Goal: Transaction & Acquisition: Purchase product/service

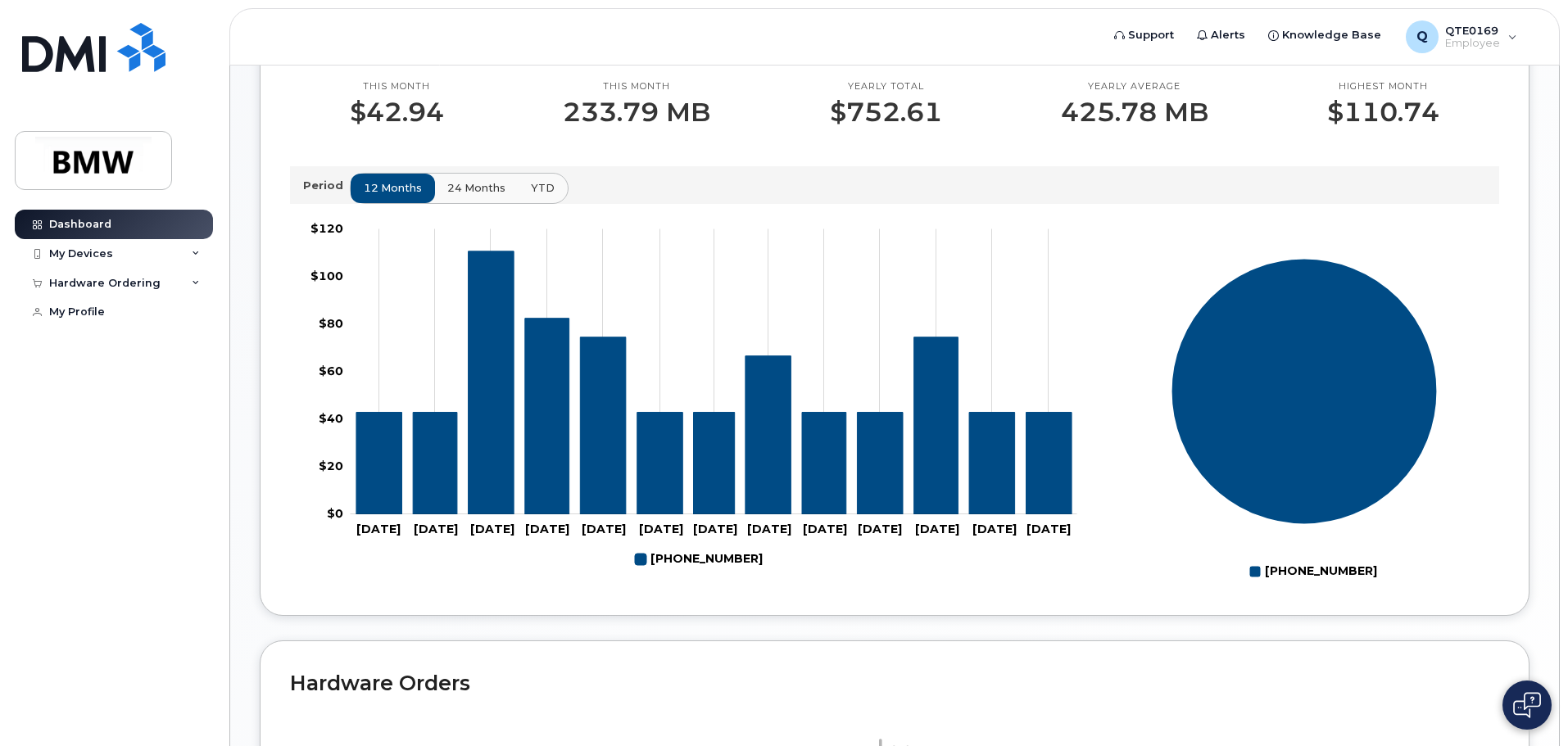
scroll to position [489, 0]
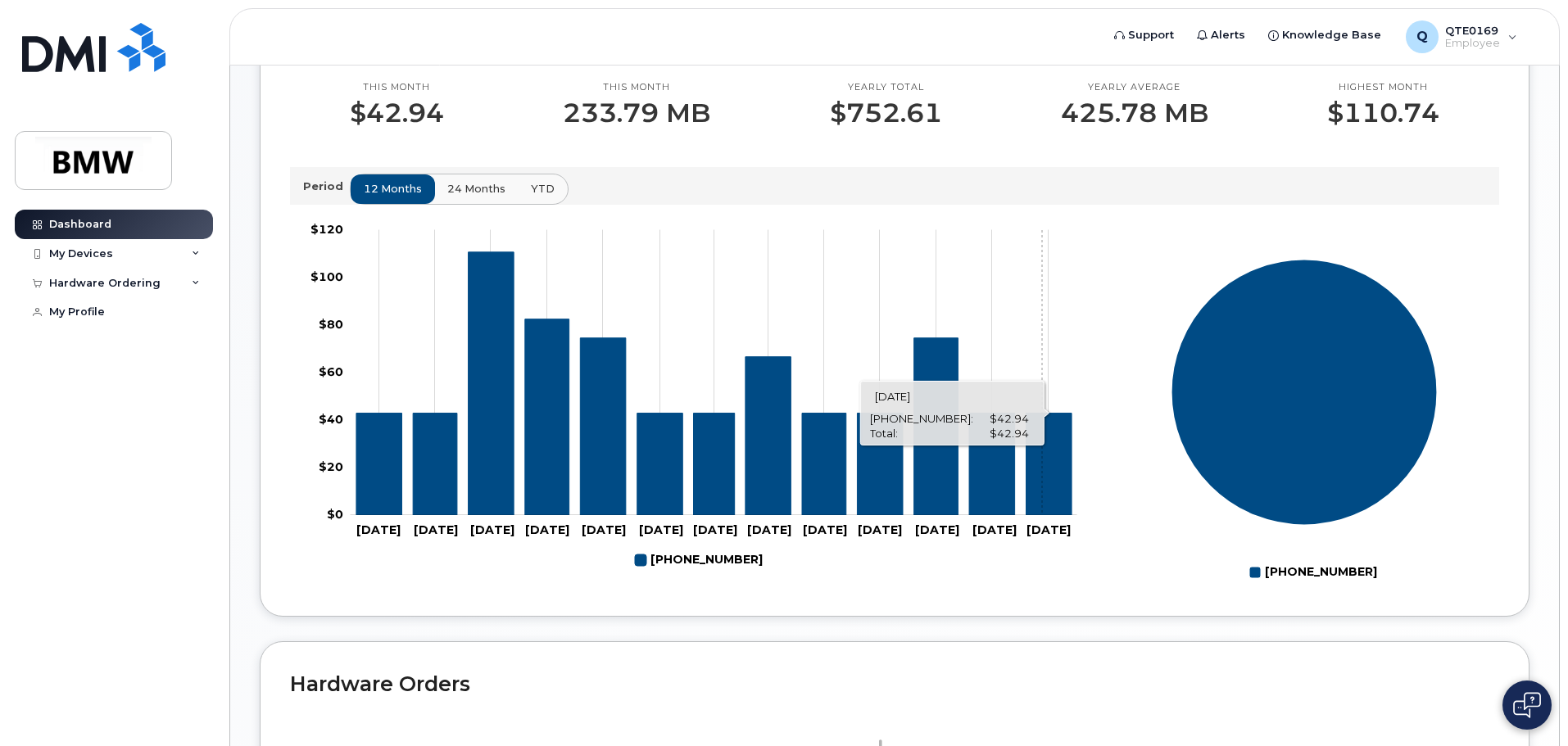
click at [1042, 495] on icon "647-338-1877" at bounding box center [1050, 464] width 46 height 102
click at [124, 257] on div "My Devices" at bounding box center [113, 254] width 198 height 30
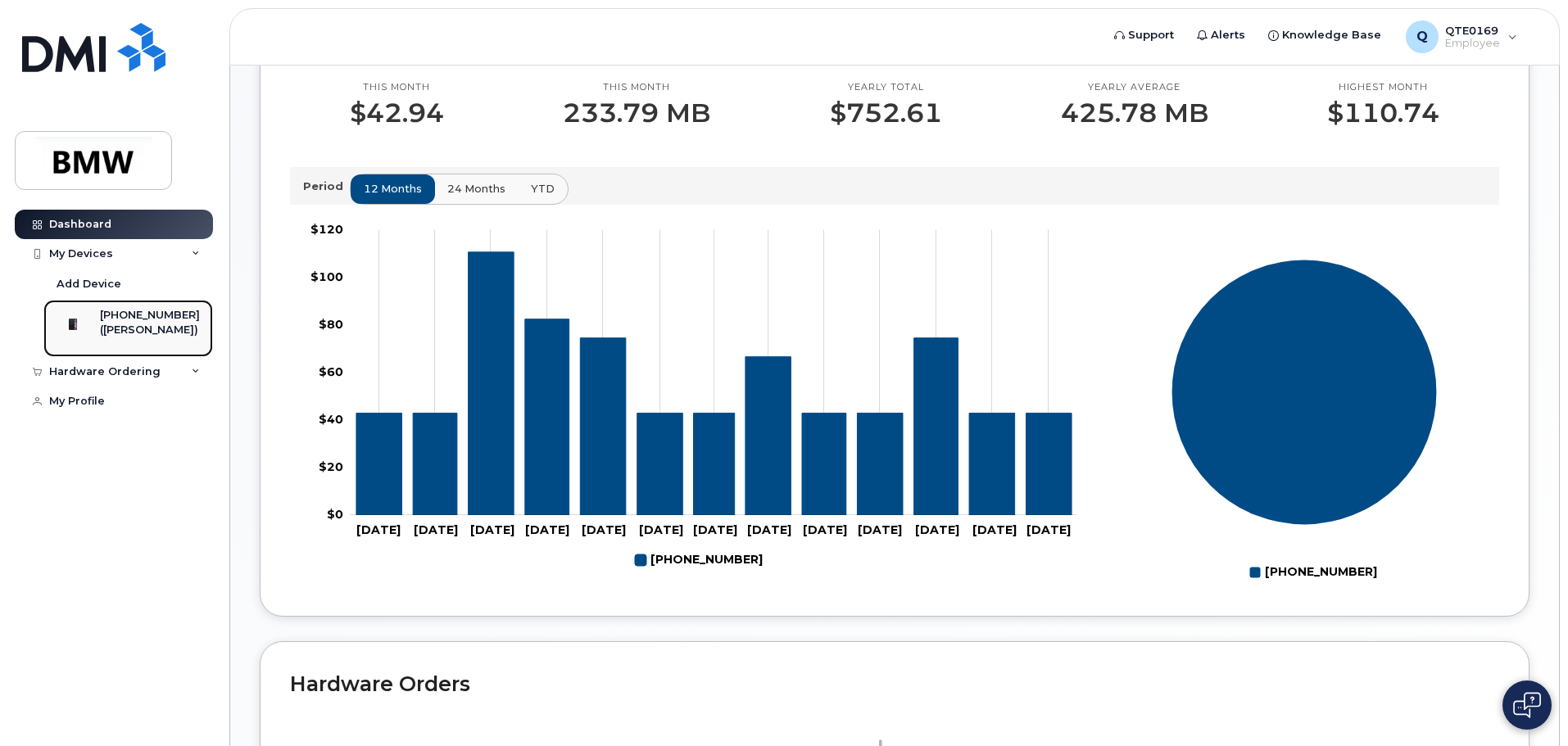
click at [170, 329] on div "([PERSON_NAME])" at bounding box center [151, 329] width 100 height 14
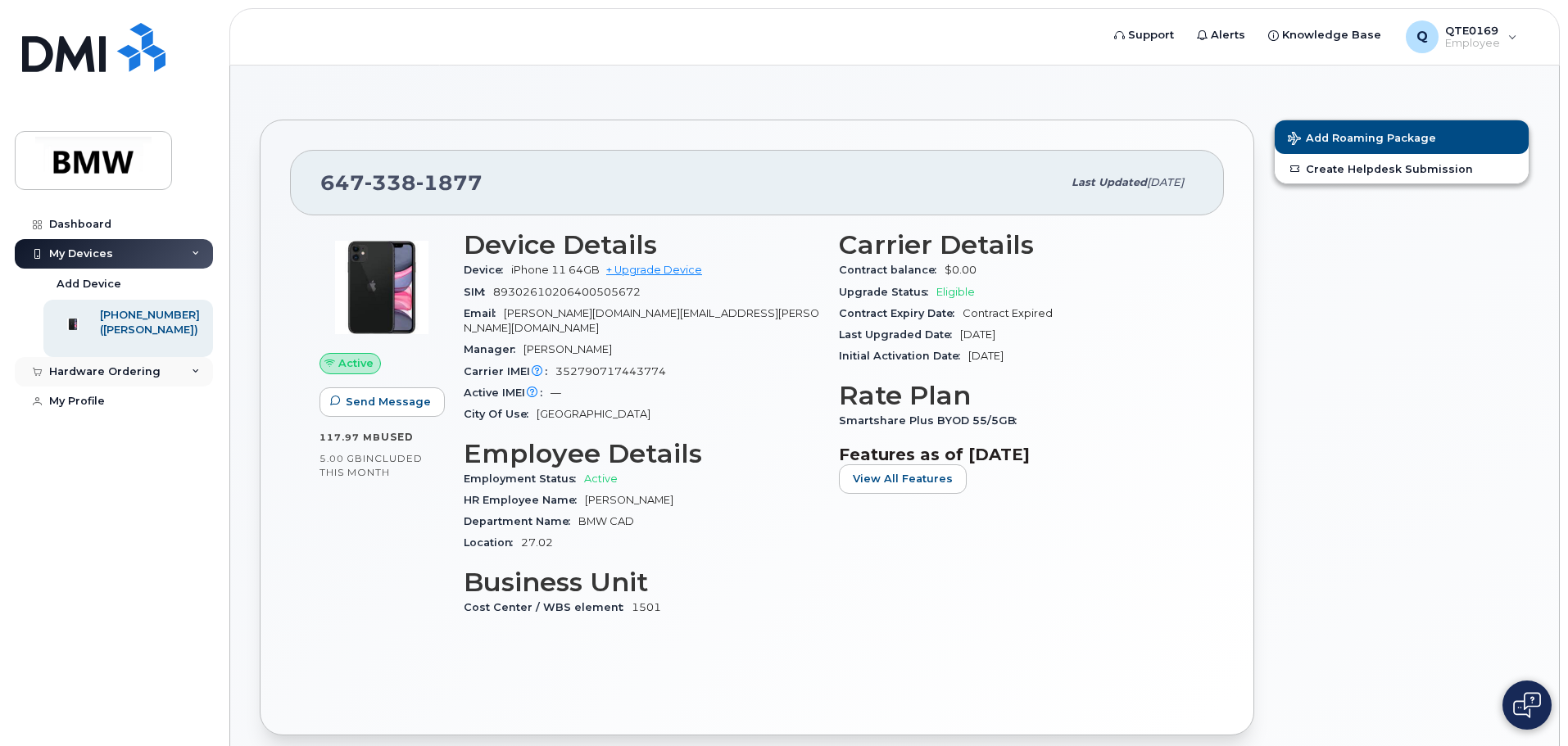
click at [160, 387] on div "Hardware Ordering" at bounding box center [113, 372] width 198 height 30
click at [1297, 136] on span "Add Roaming Package" at bounding box center [1362, 140] width 149 height 15
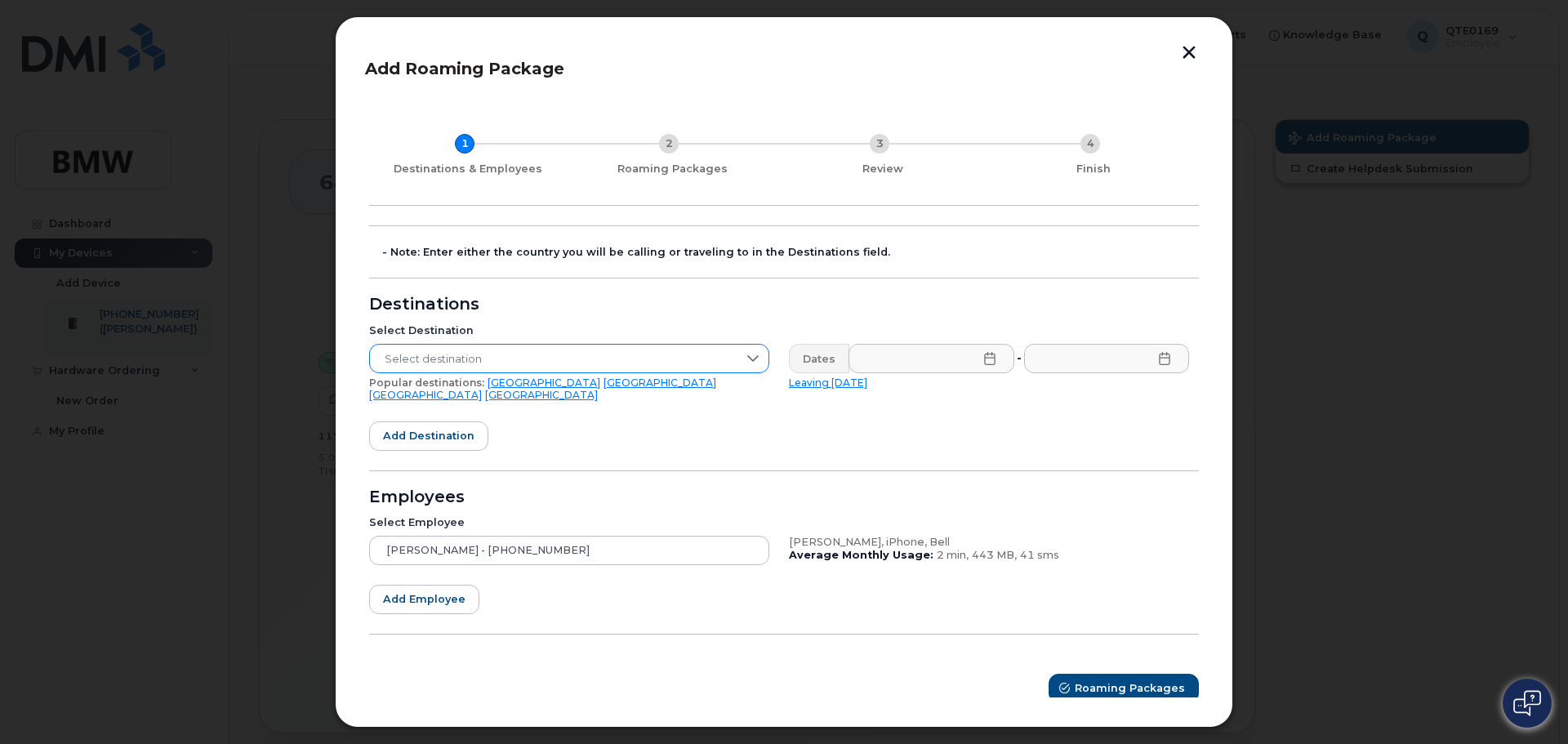
click at [694, 358] on span "Select destination" at bounding box center [553, 359] width 368 height 30
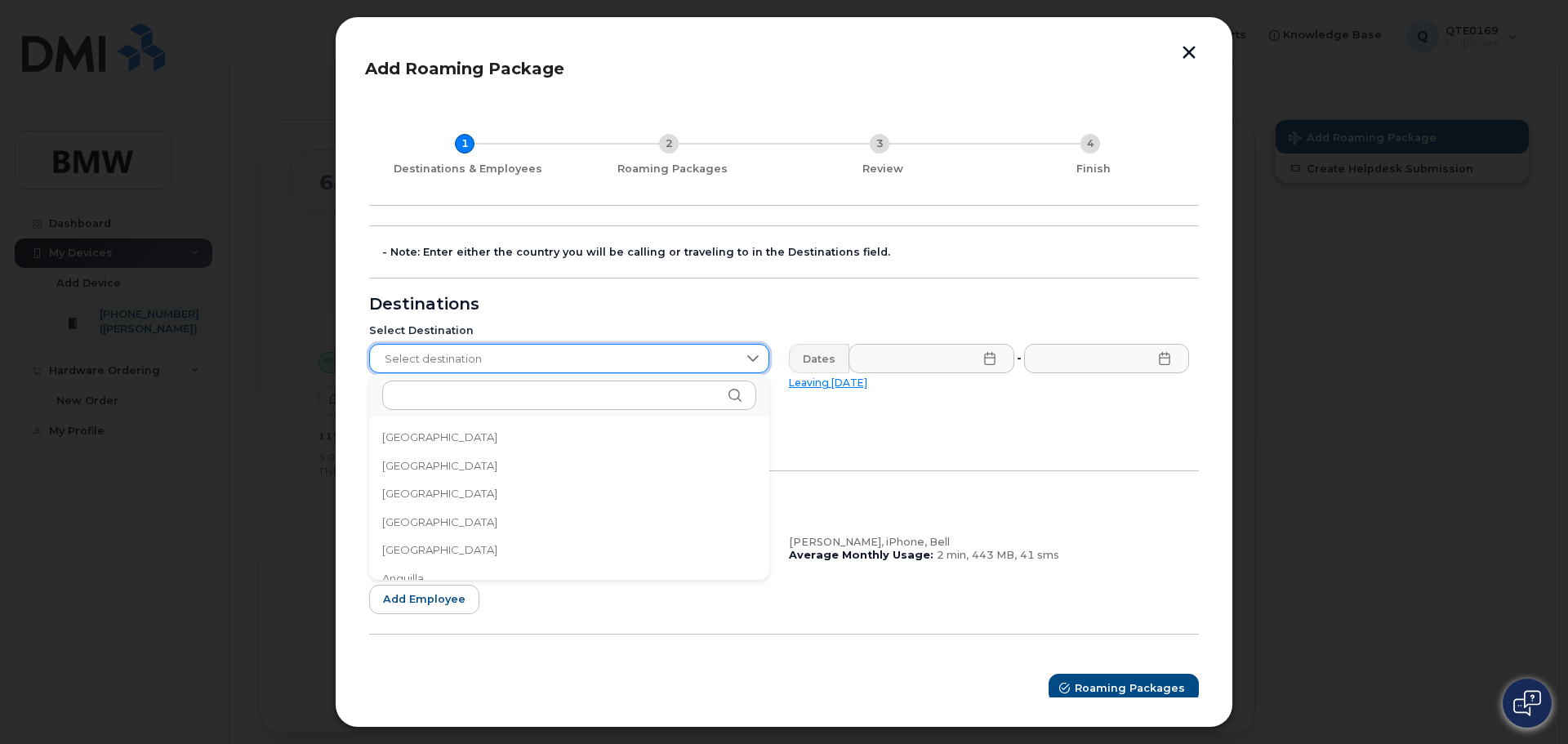
click at [694, 358] on span "Select destination" at bounding box center [553, 359] width 368 height 30
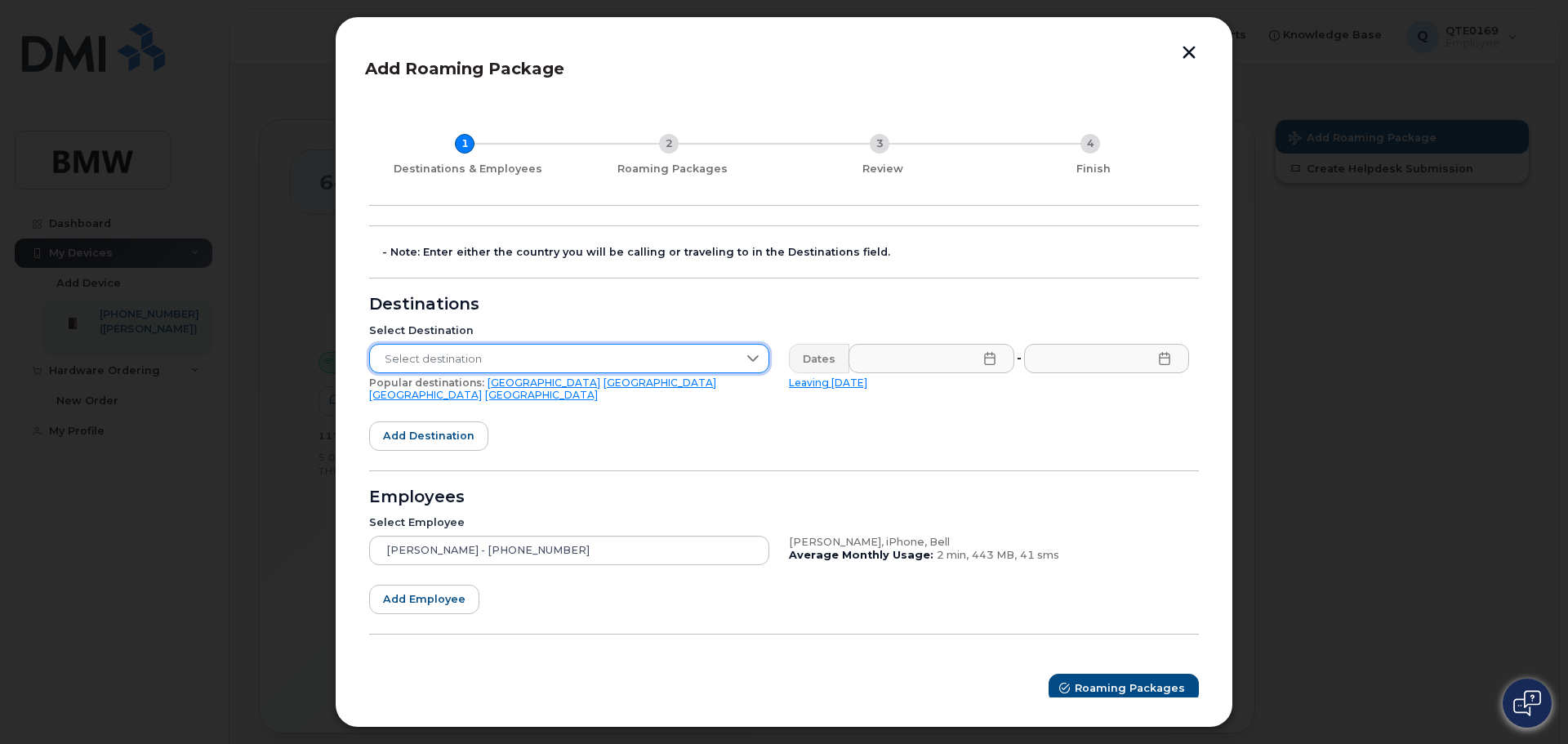
click at [1187, 54] on button "button" at bounding box center [1189, 55] width 24 height 17
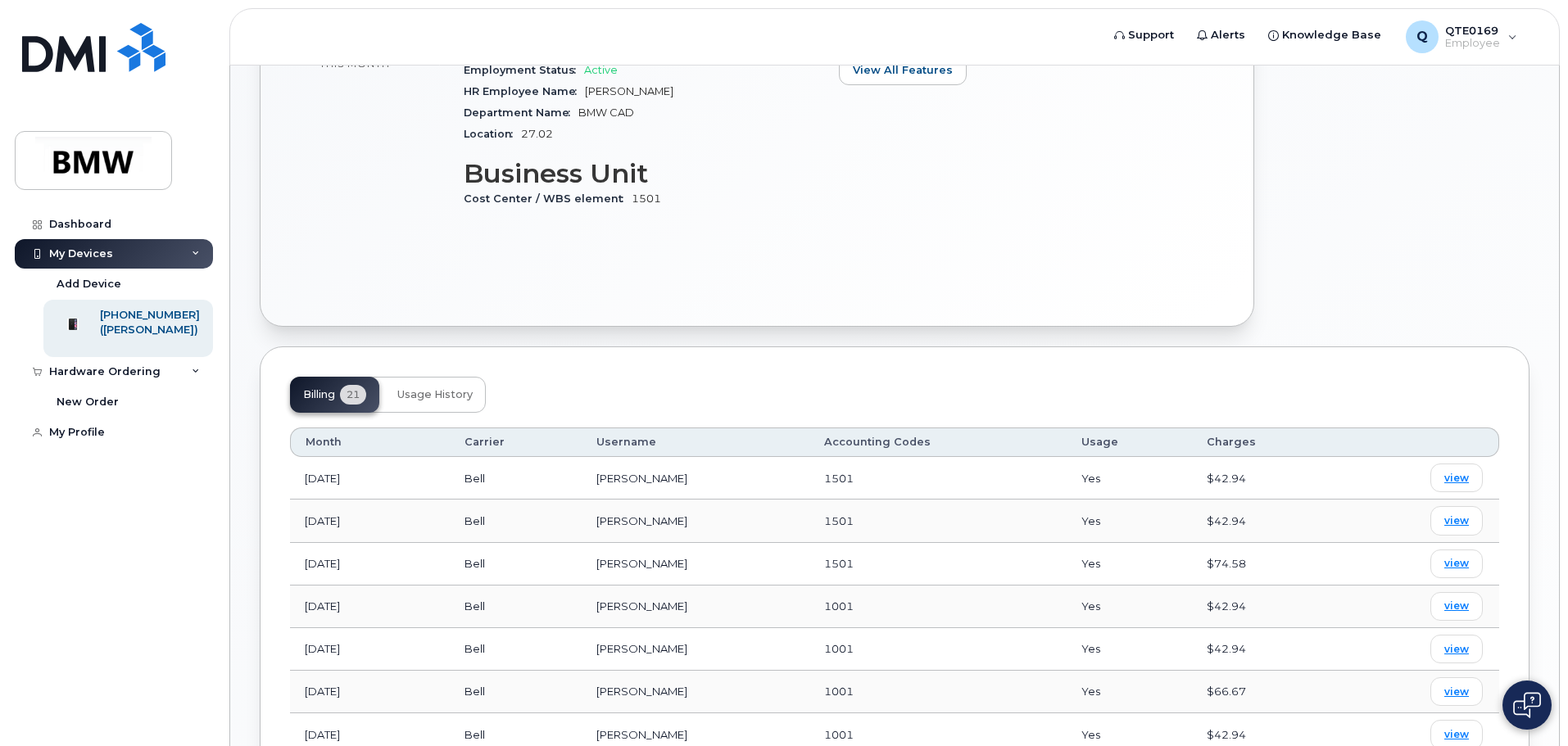
scroll to position [409, 0]
click at [1462, 555] on span "view" at bounding box center [1456, 562] width 24 height 14
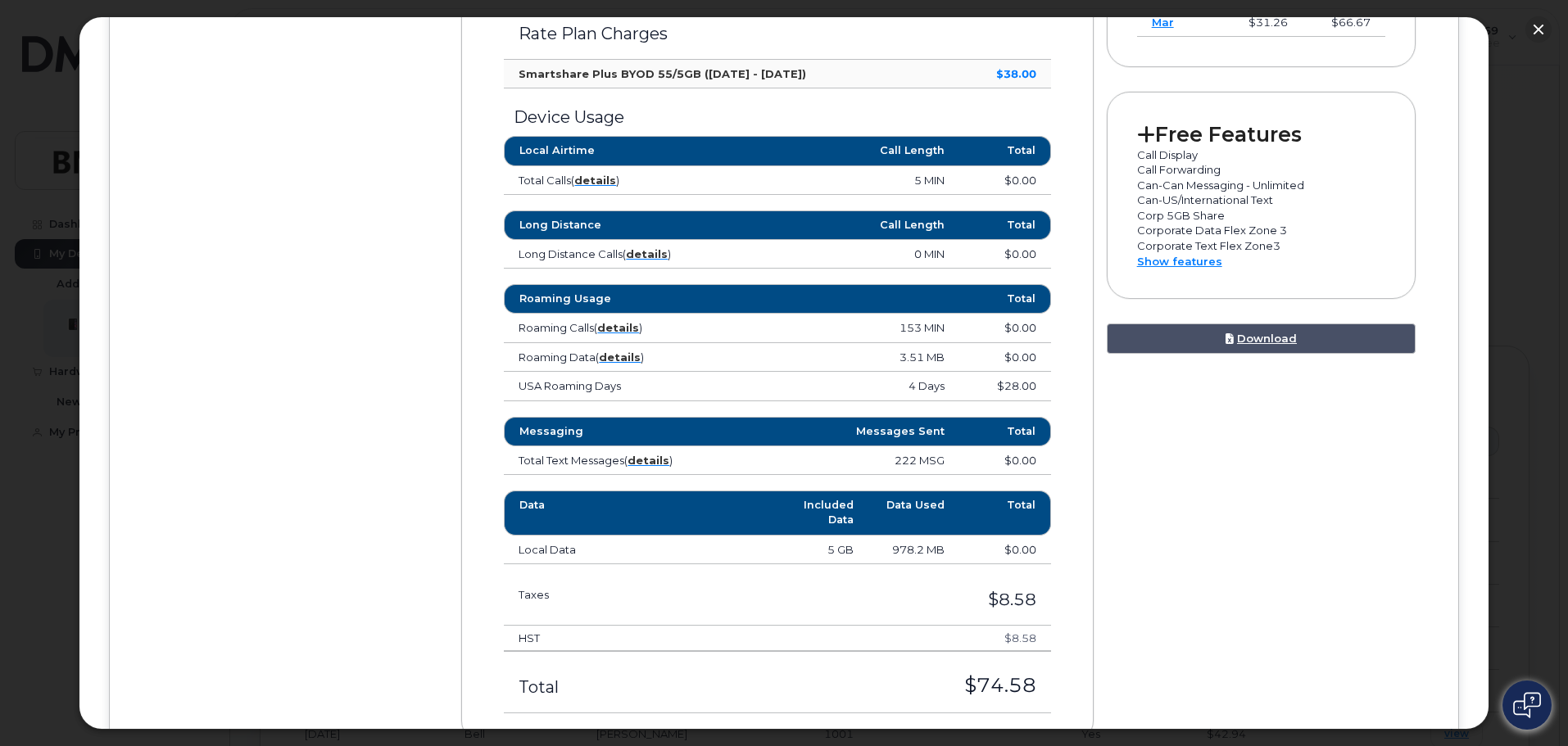
scroll to position [737, 0]
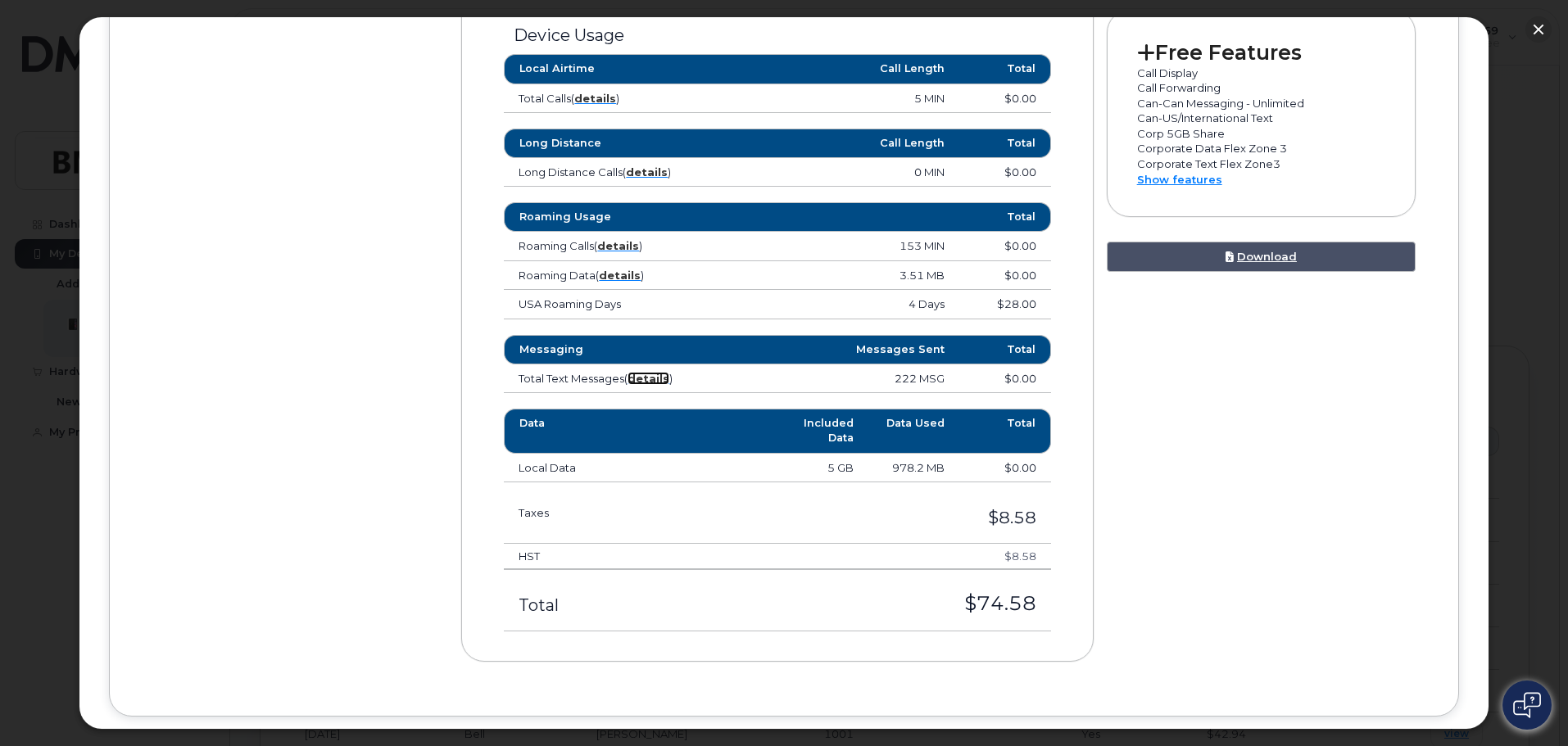
click at [656, 375] on strong "details" at bounding box center [648, 378] width 42 height 14
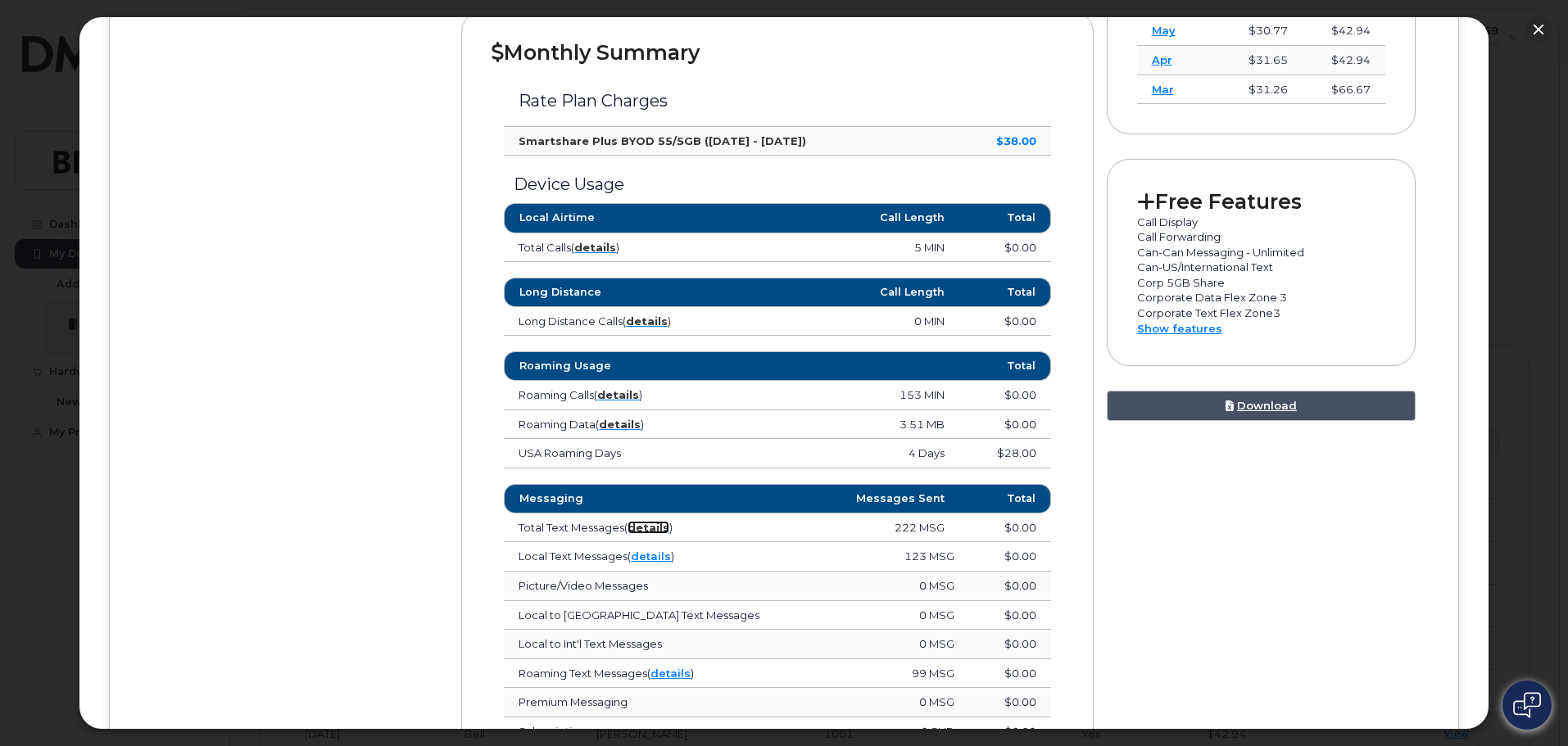
scroll to position [573, 0]
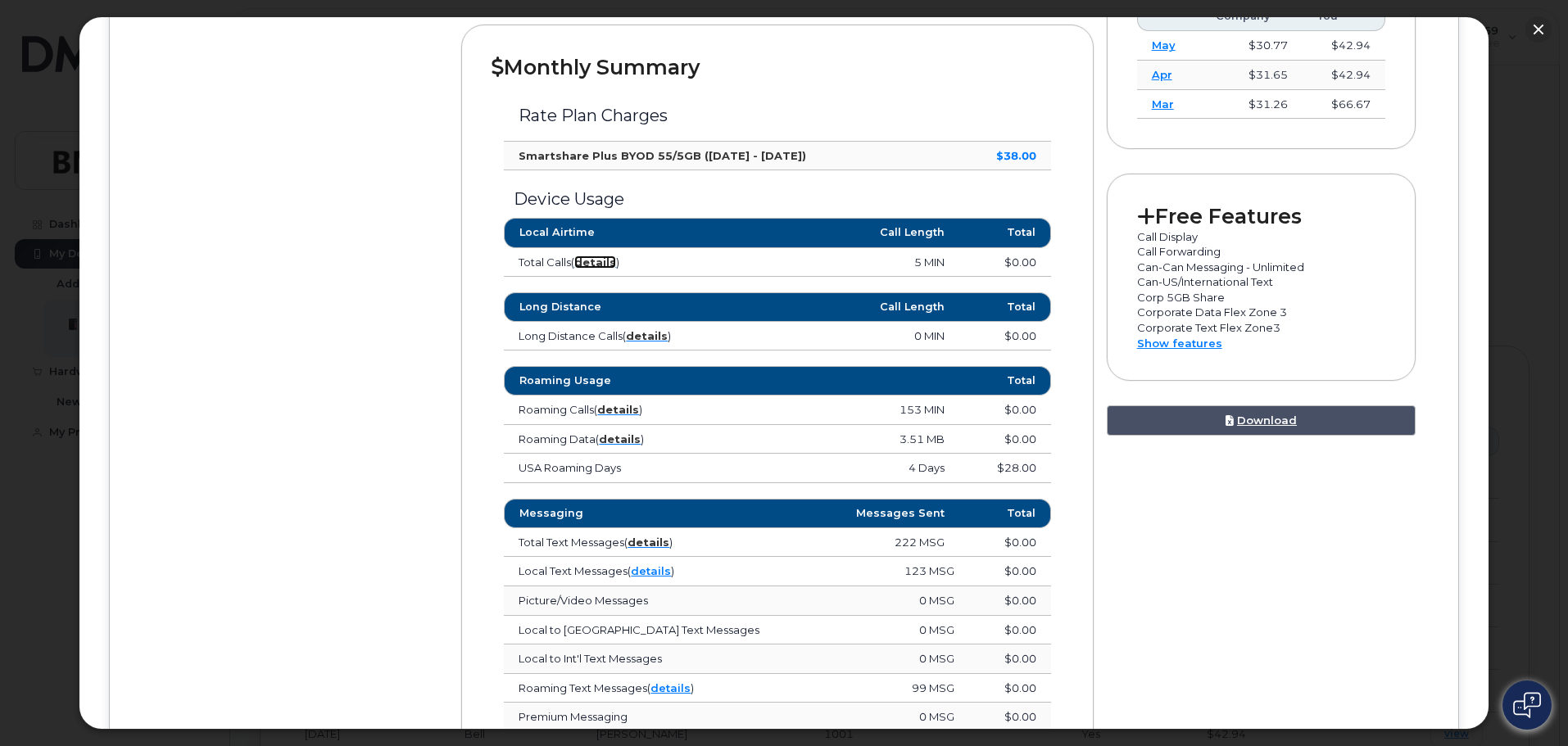
click at [609, 262] on strong "details" at bounding box center [595, 262] width 42 height 14
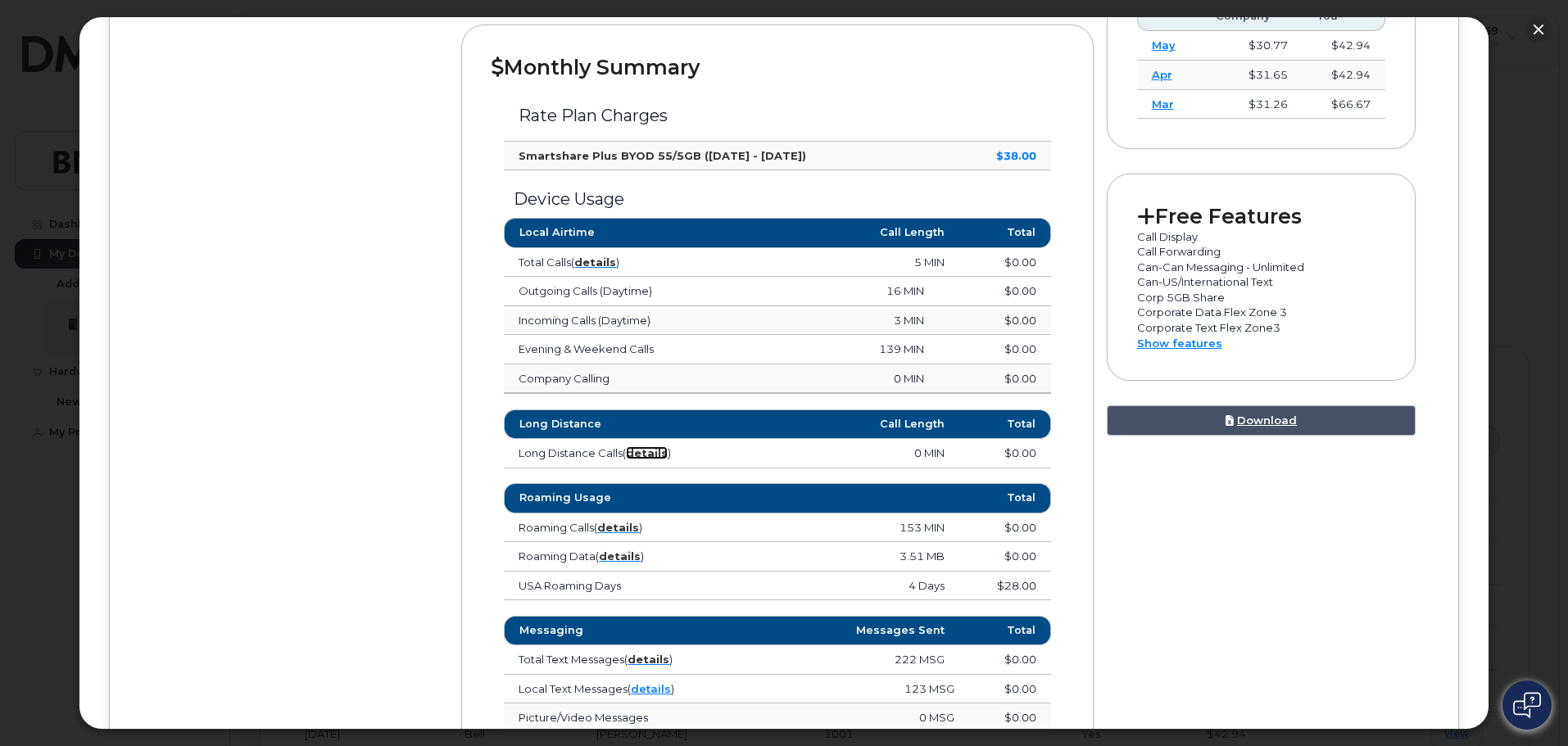
click at [658, 449] on strong "details" at bounding box center [646, 454] width 42 height 14
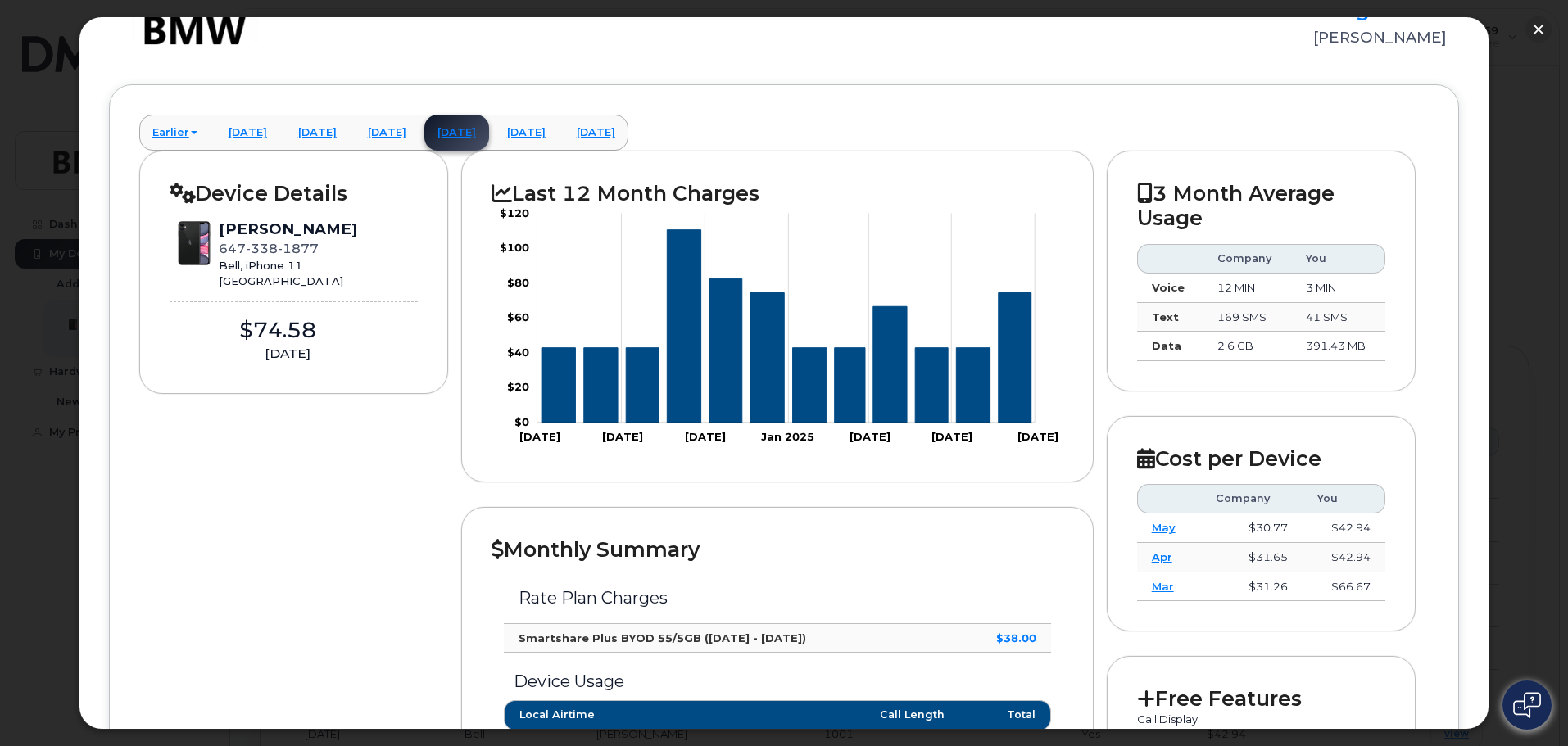
scroll to position [82, 0]
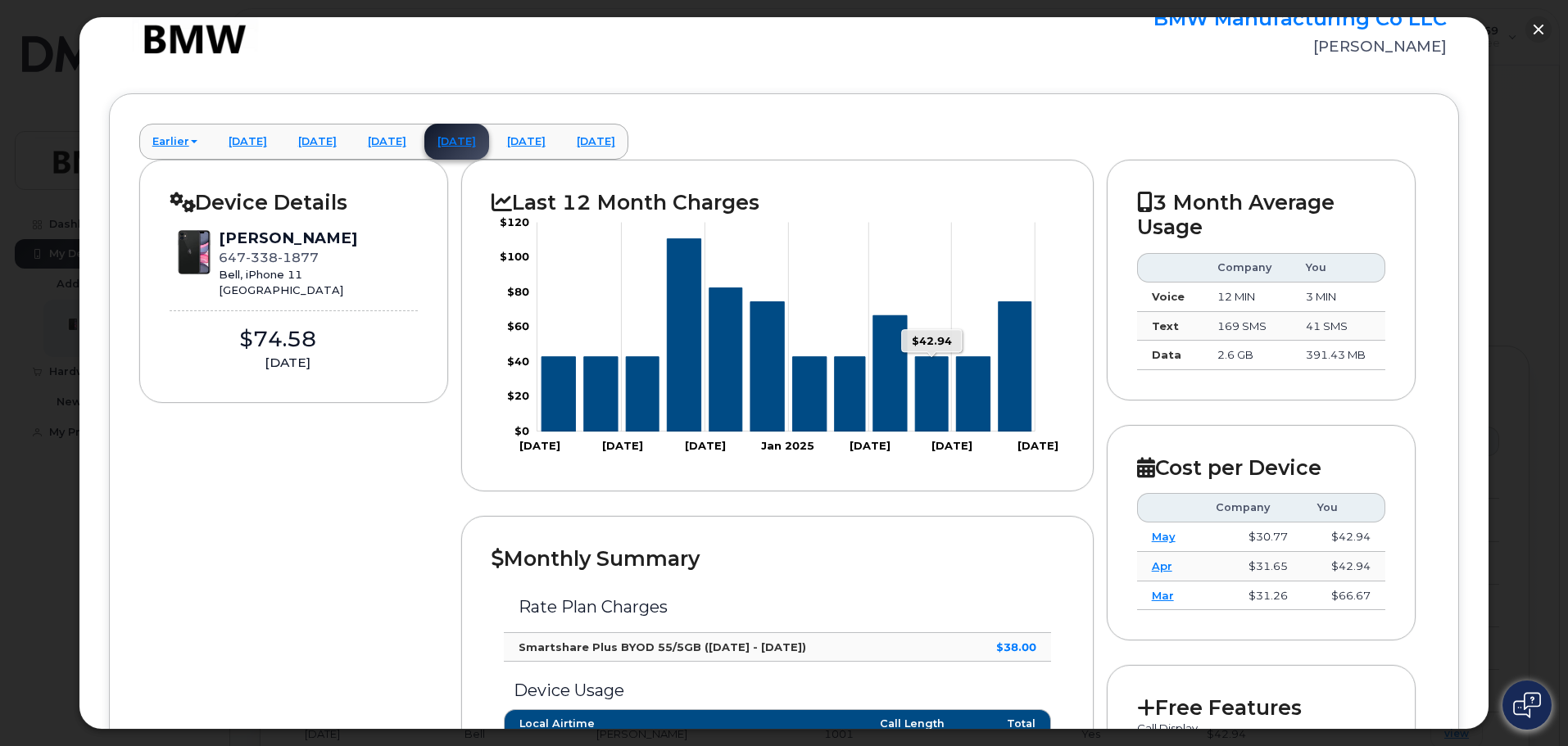
click at [926, 401] on icon "Series" at bounding box center [933, 394] width 33 height 74
click at [420, 141] on link "May 2025" at bounding box center [386, 141] width 65 height 36
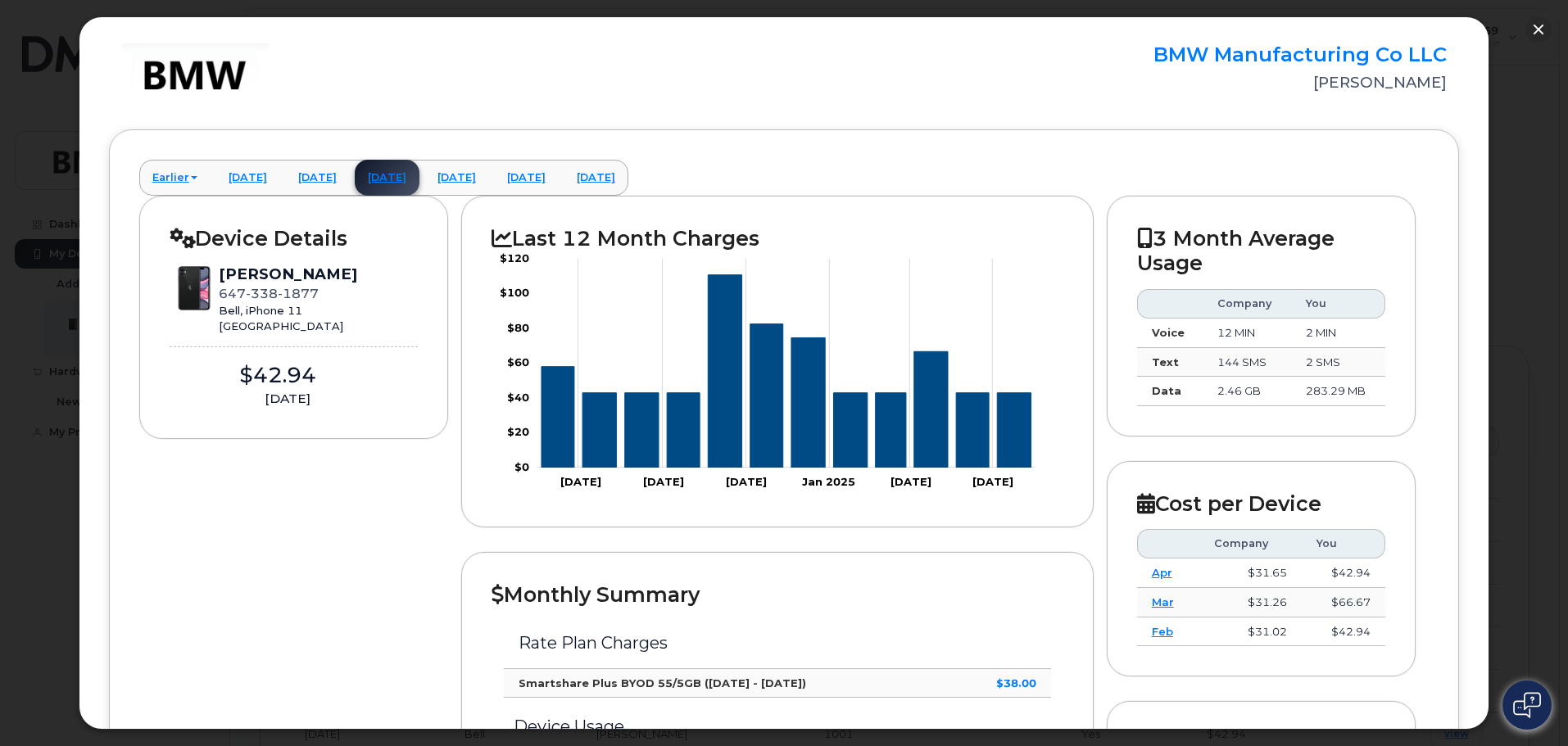
scroll to position [0, 0]
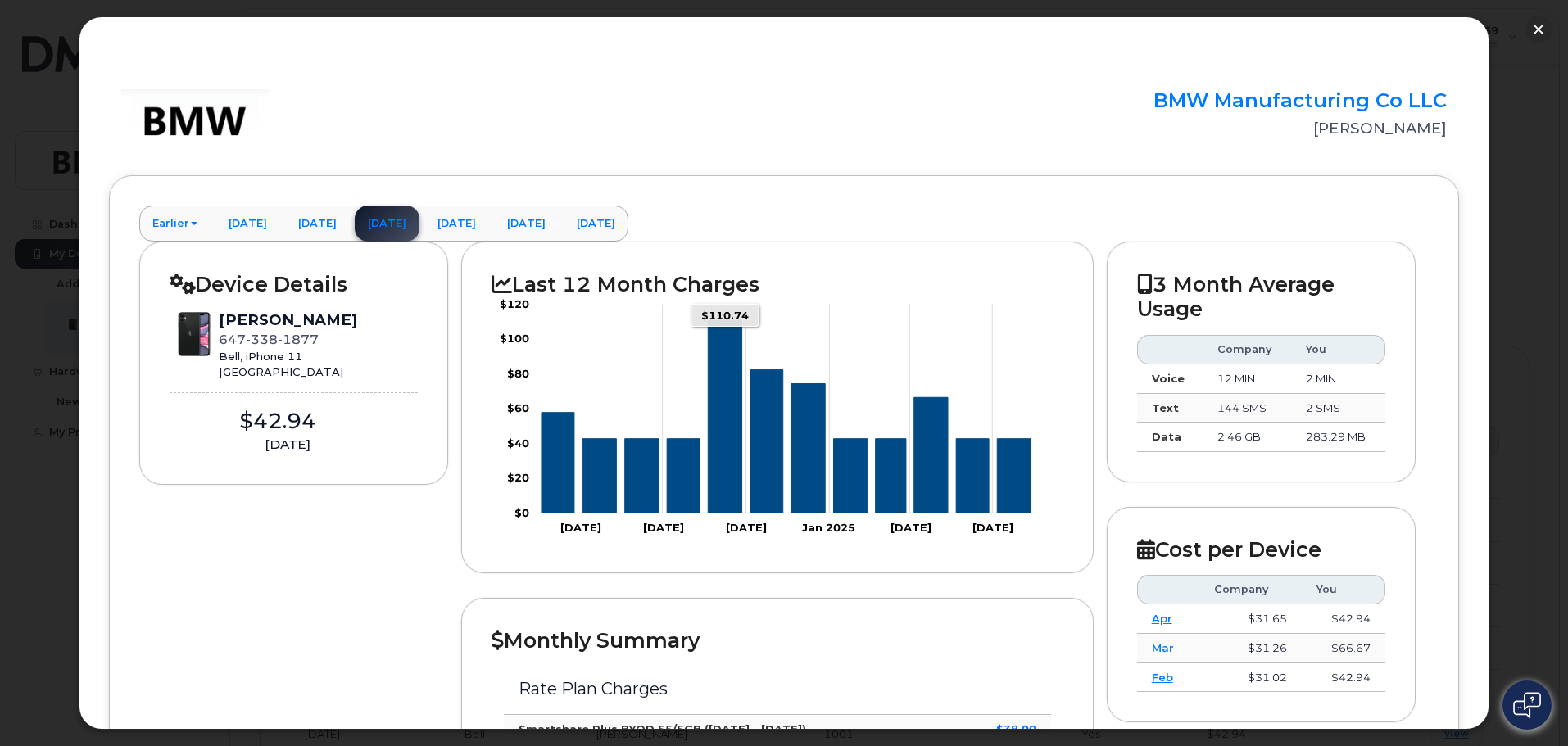
click at [729, 470] on icon "Series" at bounding box center [725, 417] width 34 height 192
click at [719, 311] on rect "Chart" at bounding box center [787, 409] width 498 height 208
click at [727, 495] on icon "Series" at bounding box center [725, 417] width 34 height 192
click at [196, 219] on link "Earlier" at bounding box center [175, 223] width 71 height 36
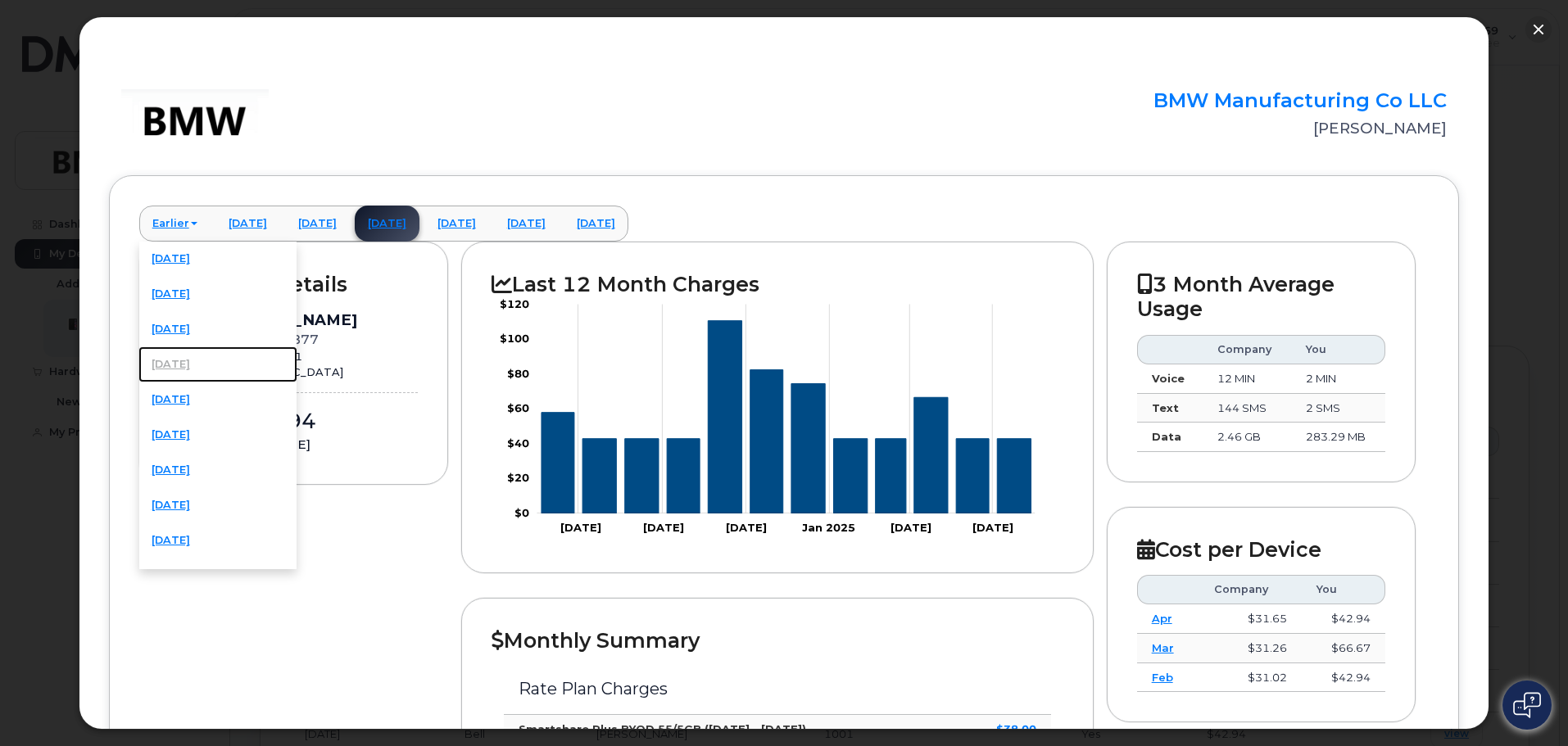
click at [188, 370] on link "November 2024" at bounding box center [217, 364] width 159 height 36
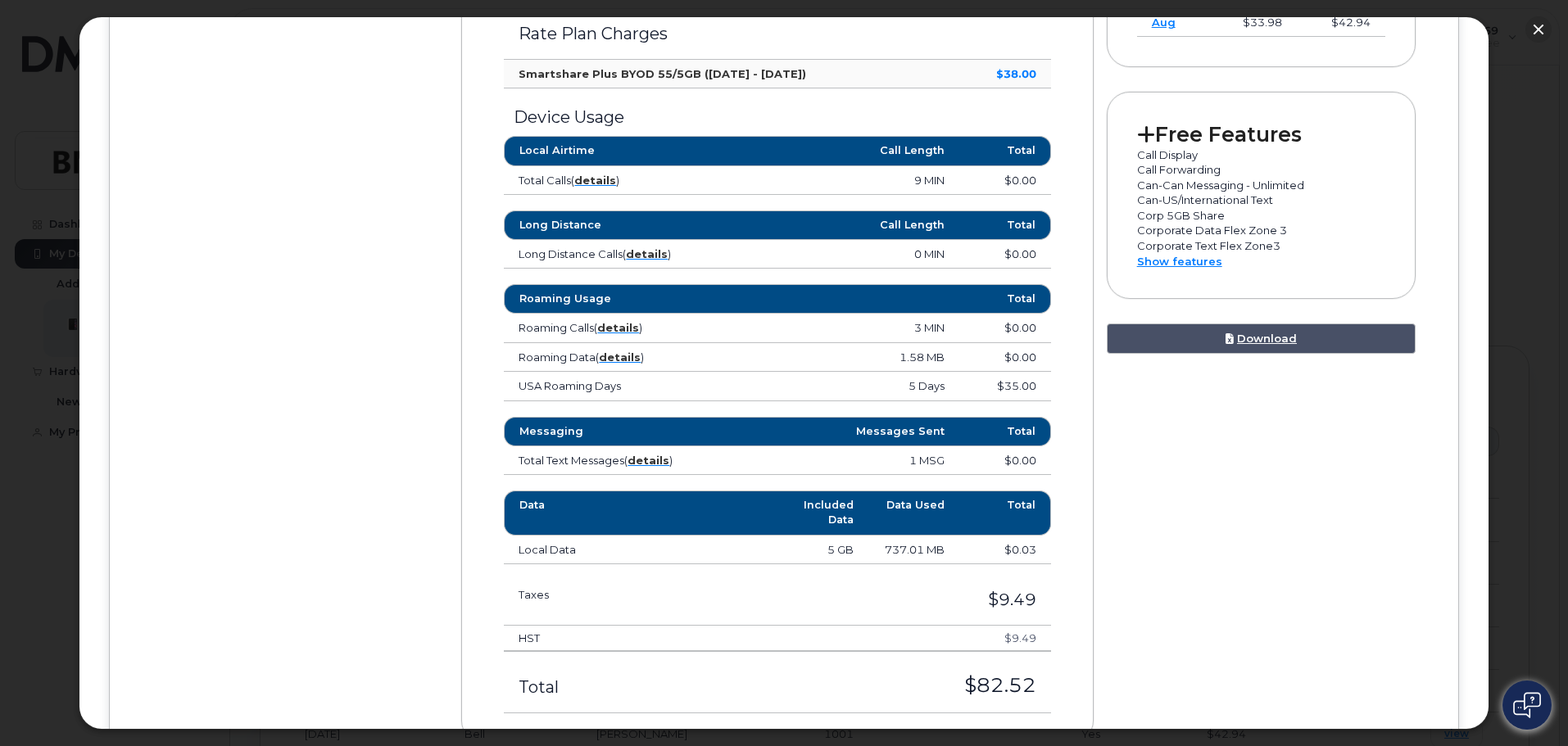
scroll to position [573, 0]
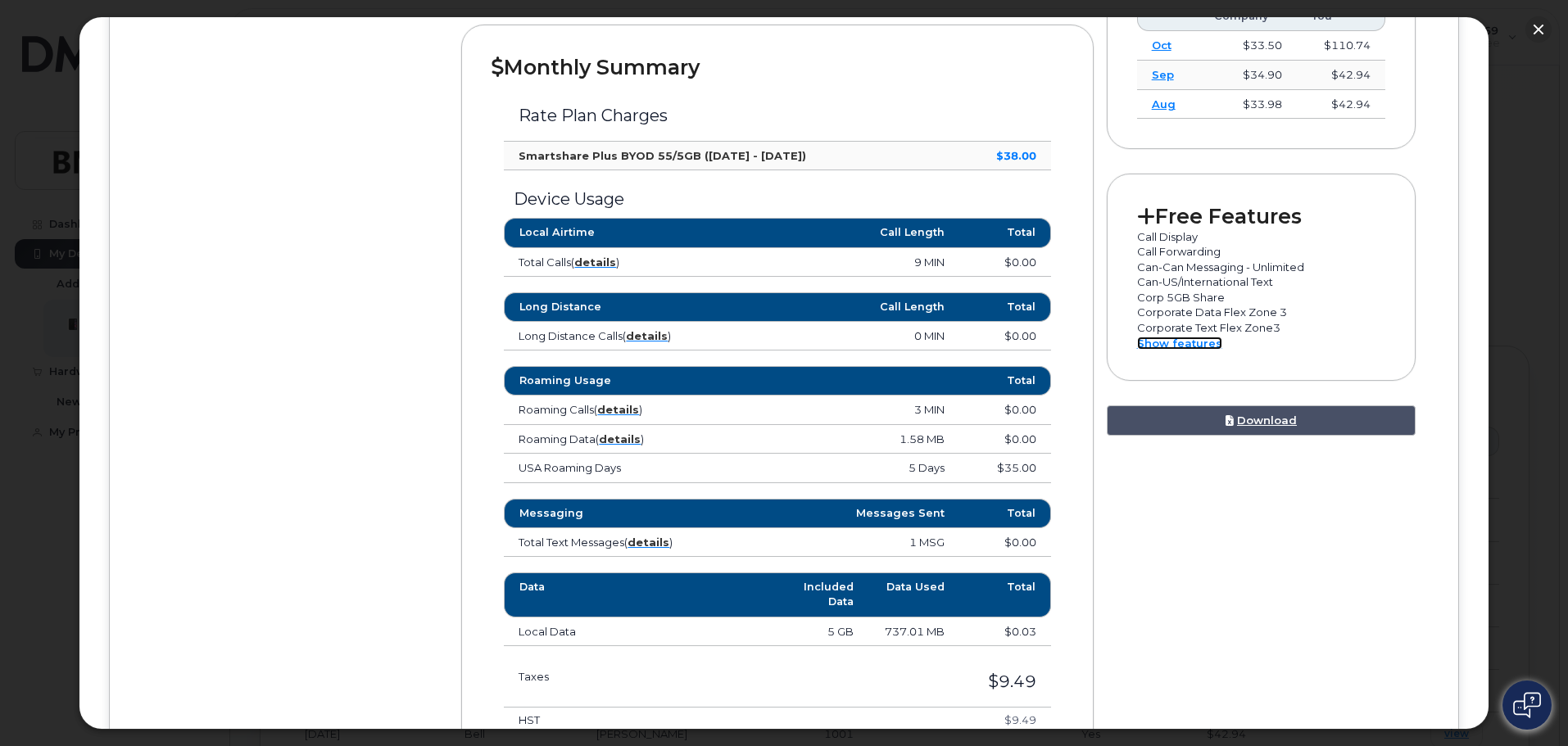
click at [1170, 344] on link "Show features" at bounding box center [1180, 344] width 85 height 14
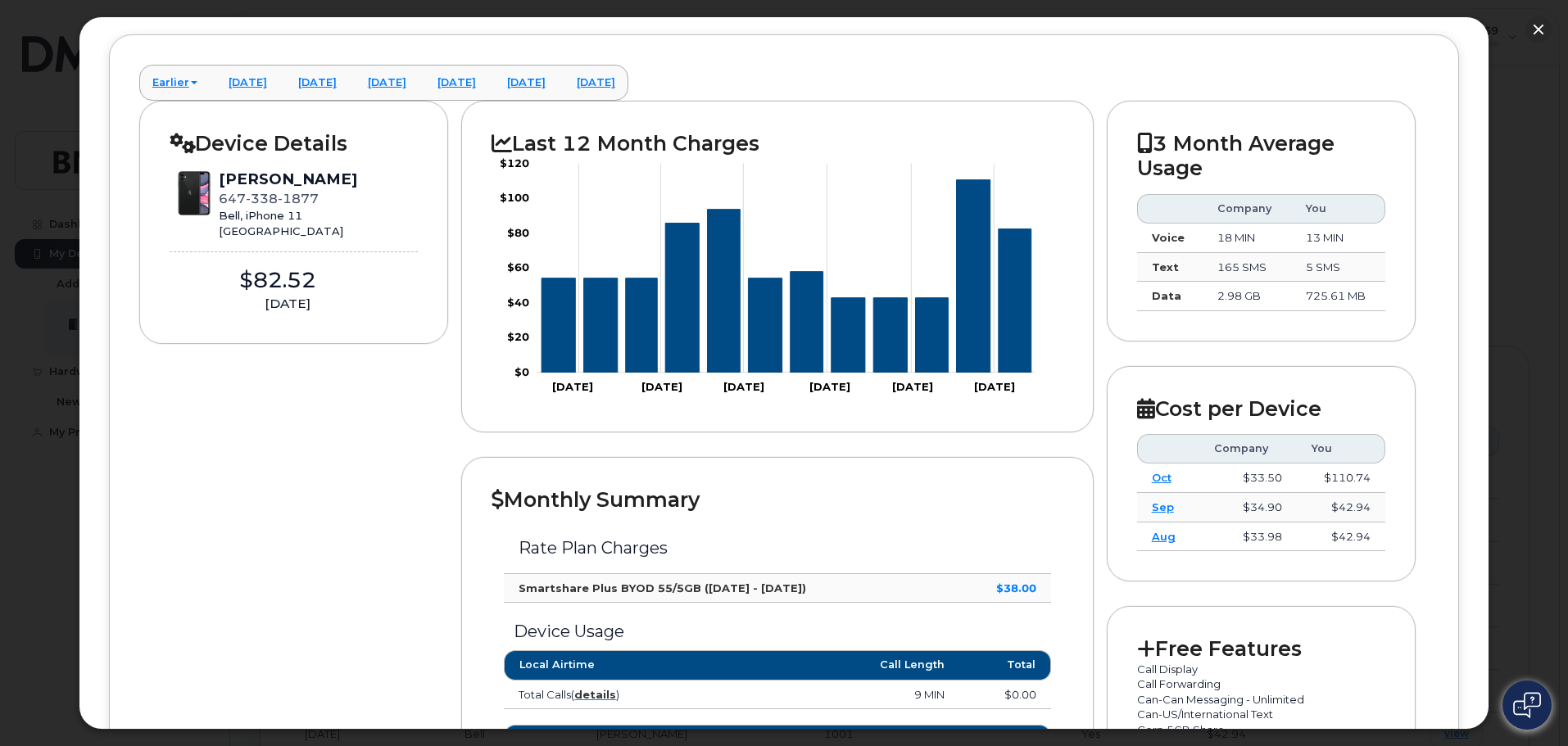
scroll to position [0, 0]
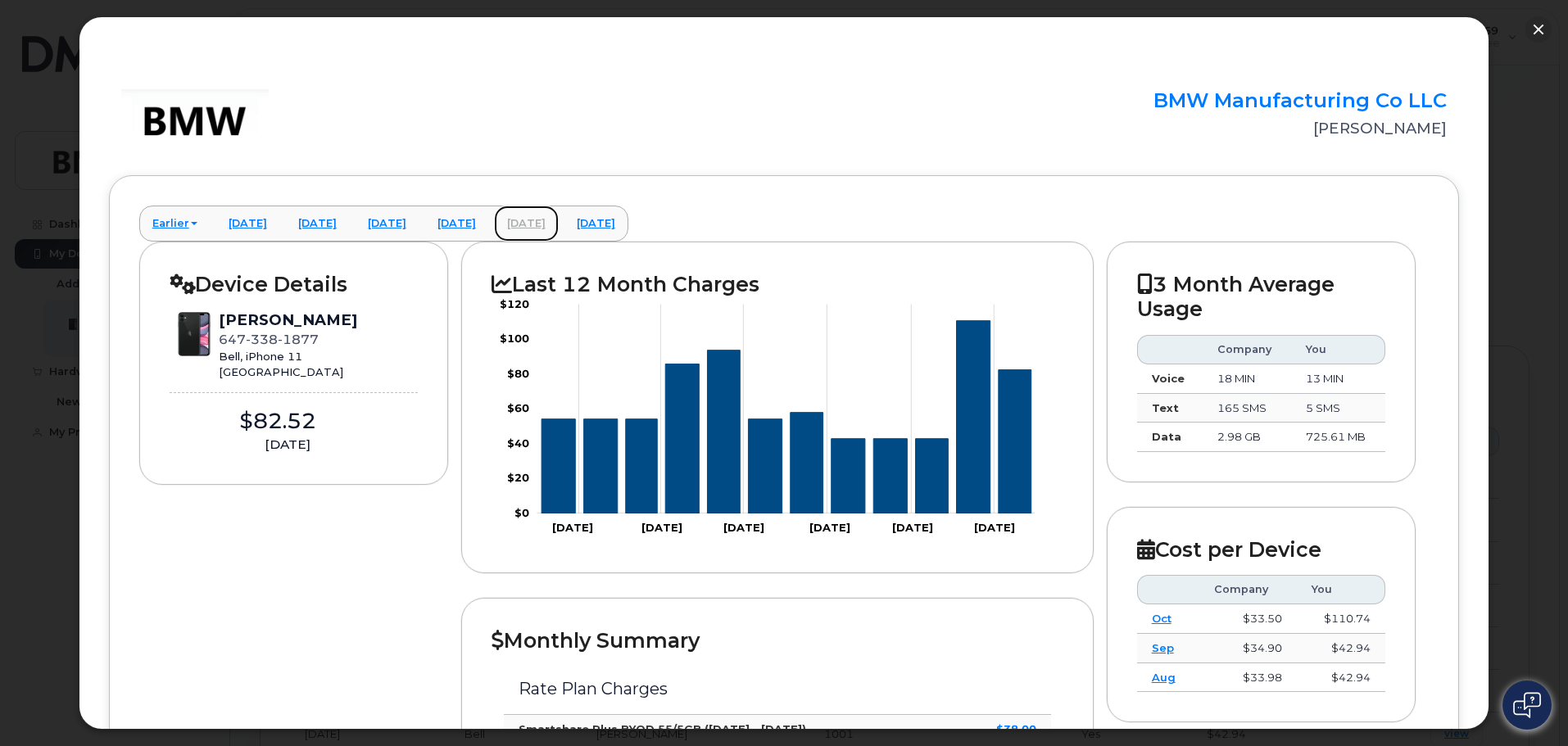
click at [559, 230] on link "July 2025" at bounding box center [526, 223] width 65 height 36
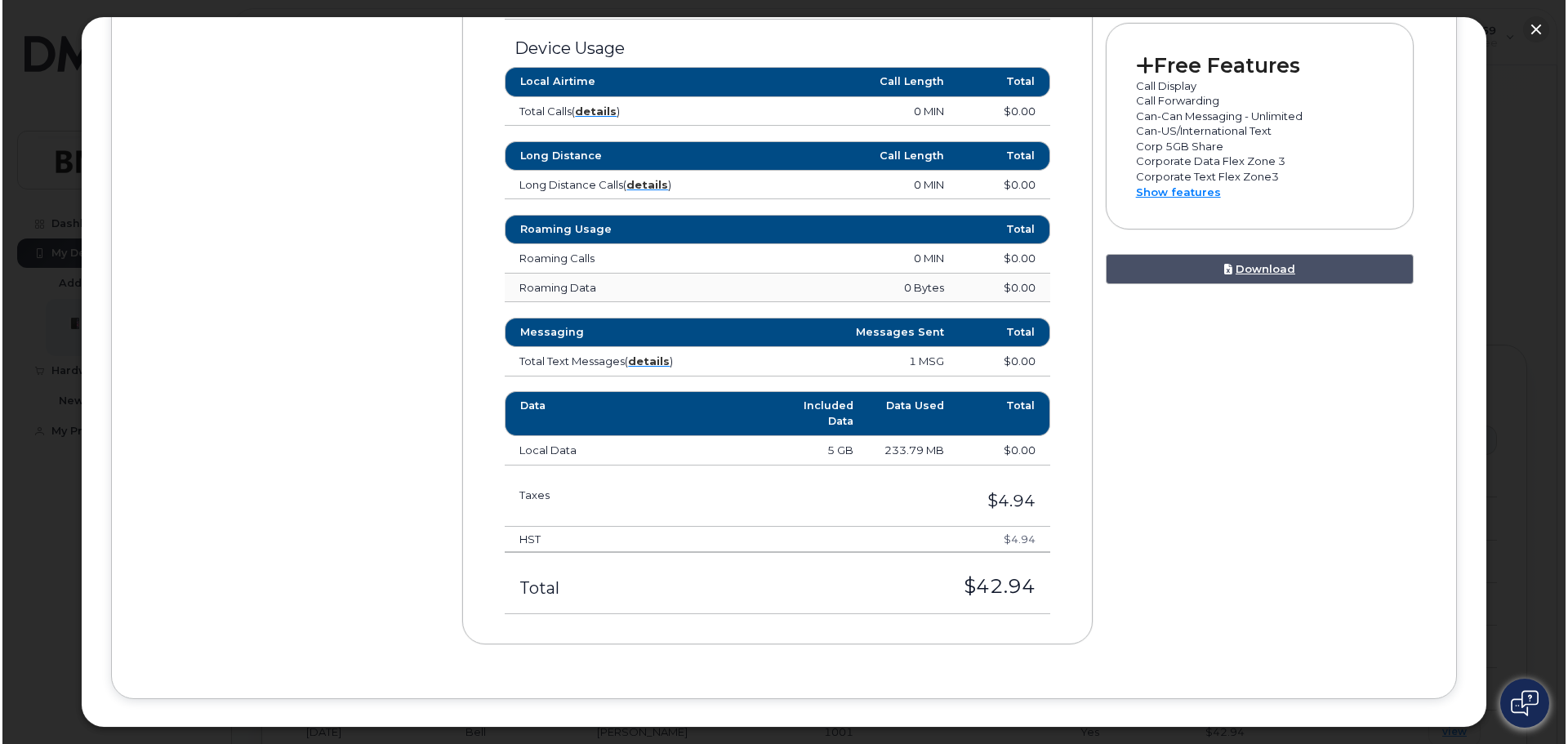
scroll to position [735, 0]
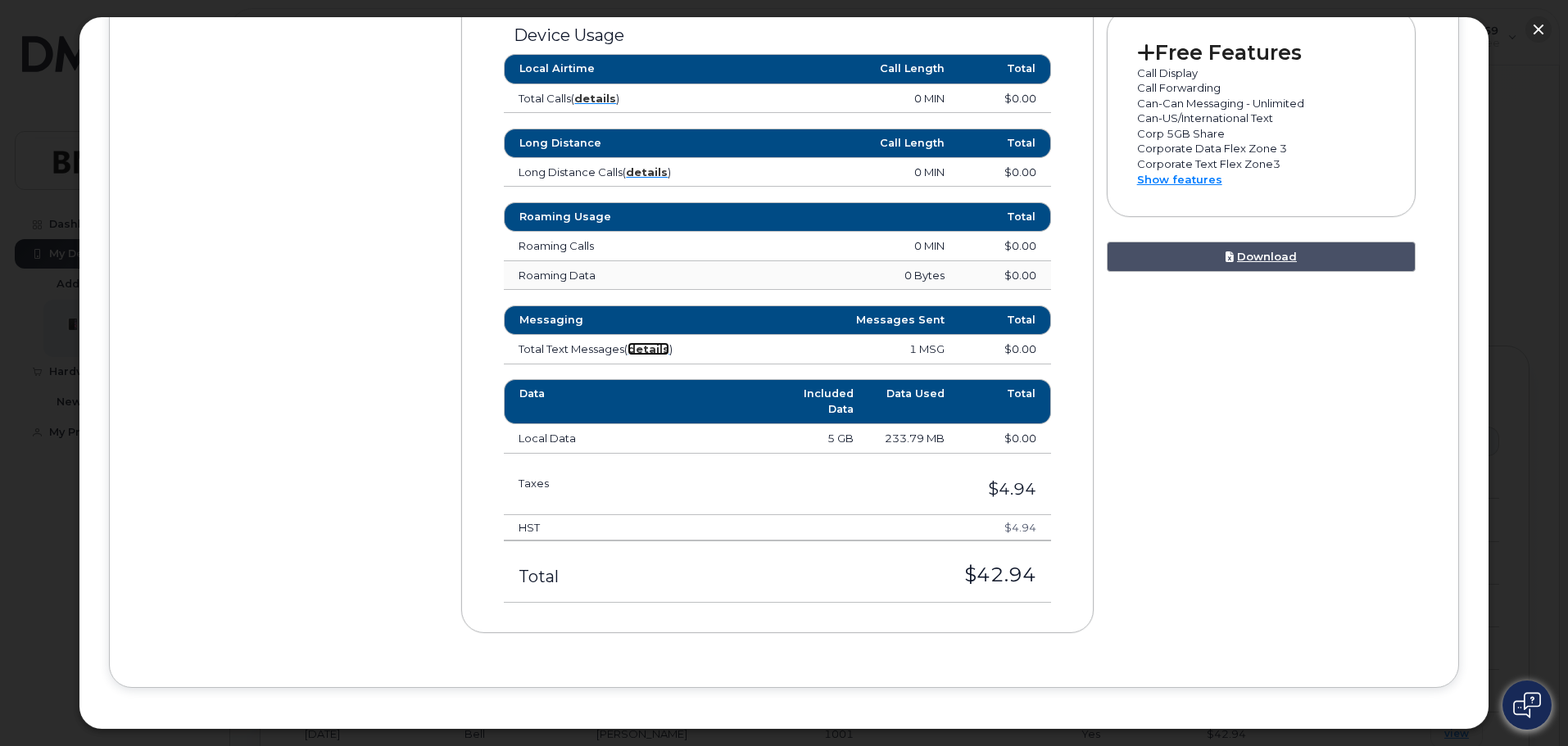
click at [647, 350] on strong "details" at bounding box center [648, 349] width 42 height 14
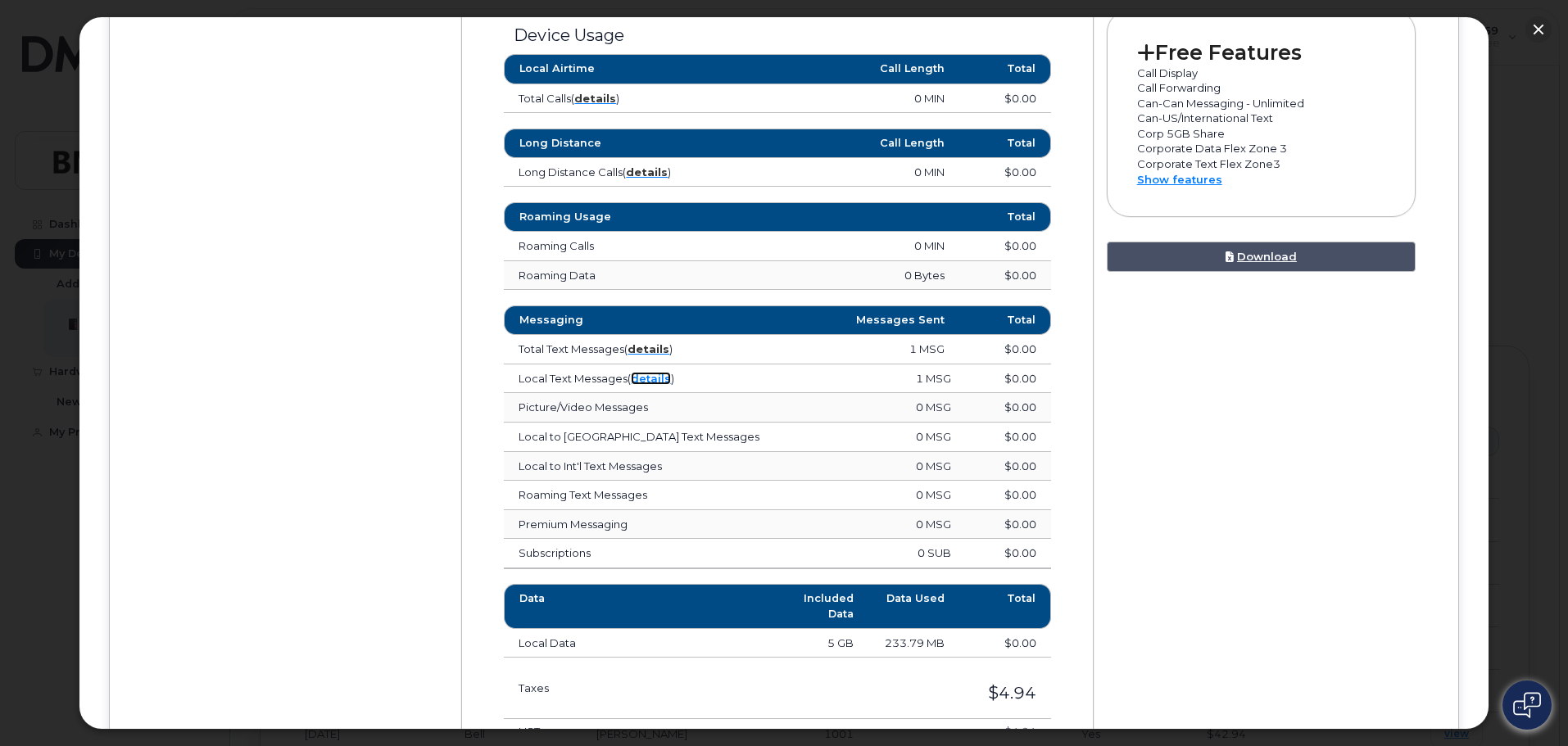
click at [649, 376] on link "details" at bounding box center [651, 378] width 41 height 14
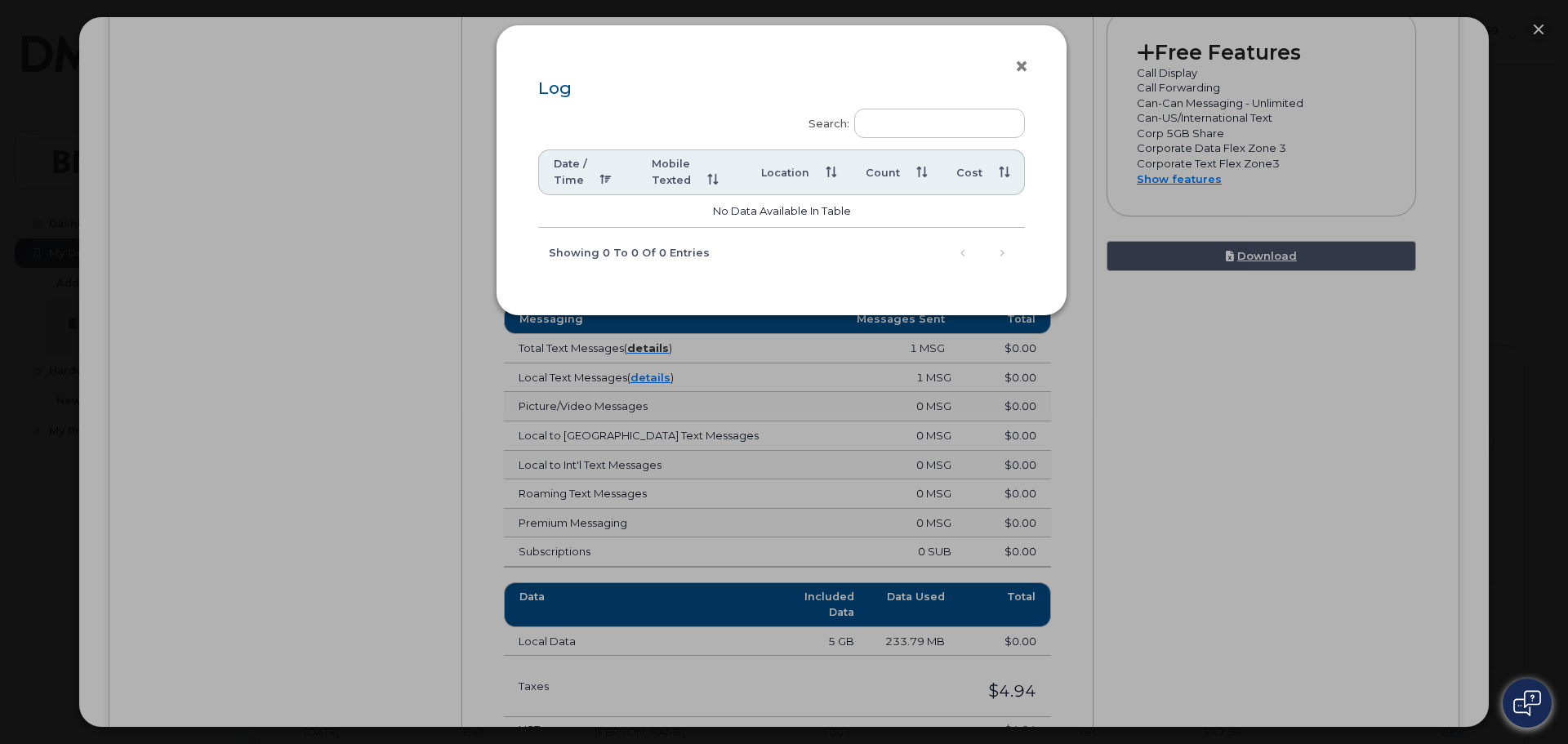
click at [1017, 64] on button "×" at bounding box center [1026, 66] width 23 height 24
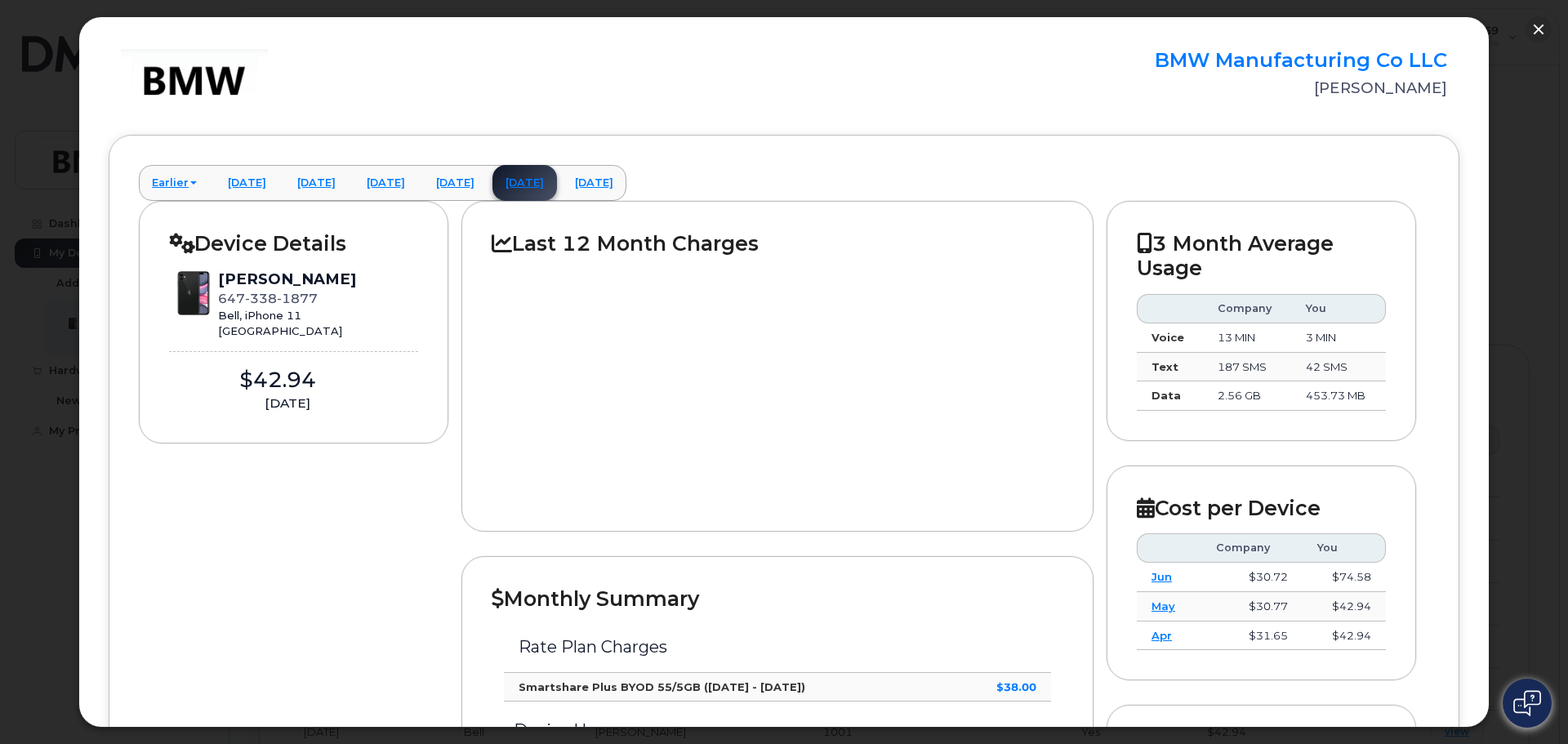
scroll to position [0, 0]
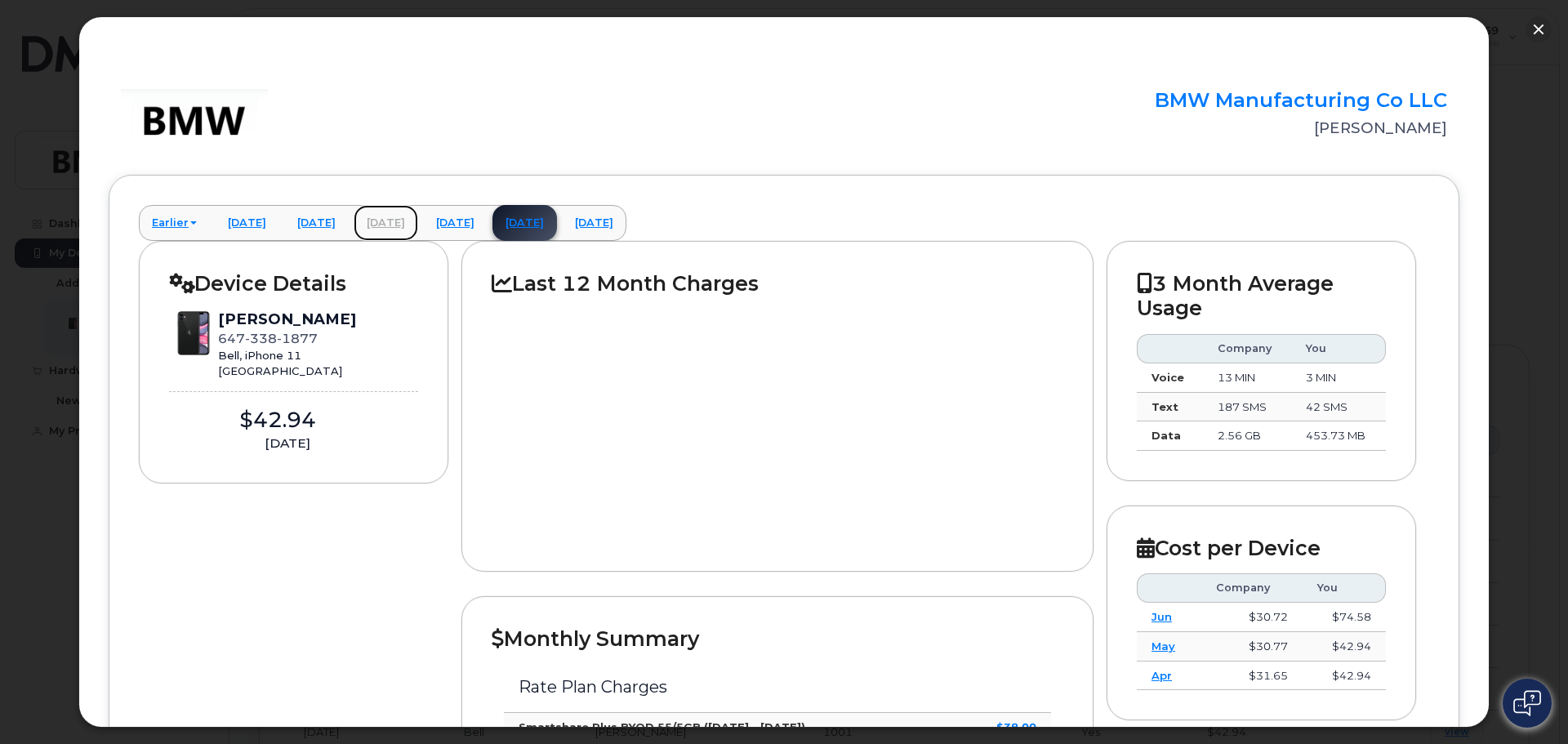
click at [419, 228] on link "May 2025" at bounding box center [385, 222] width 64 height 36
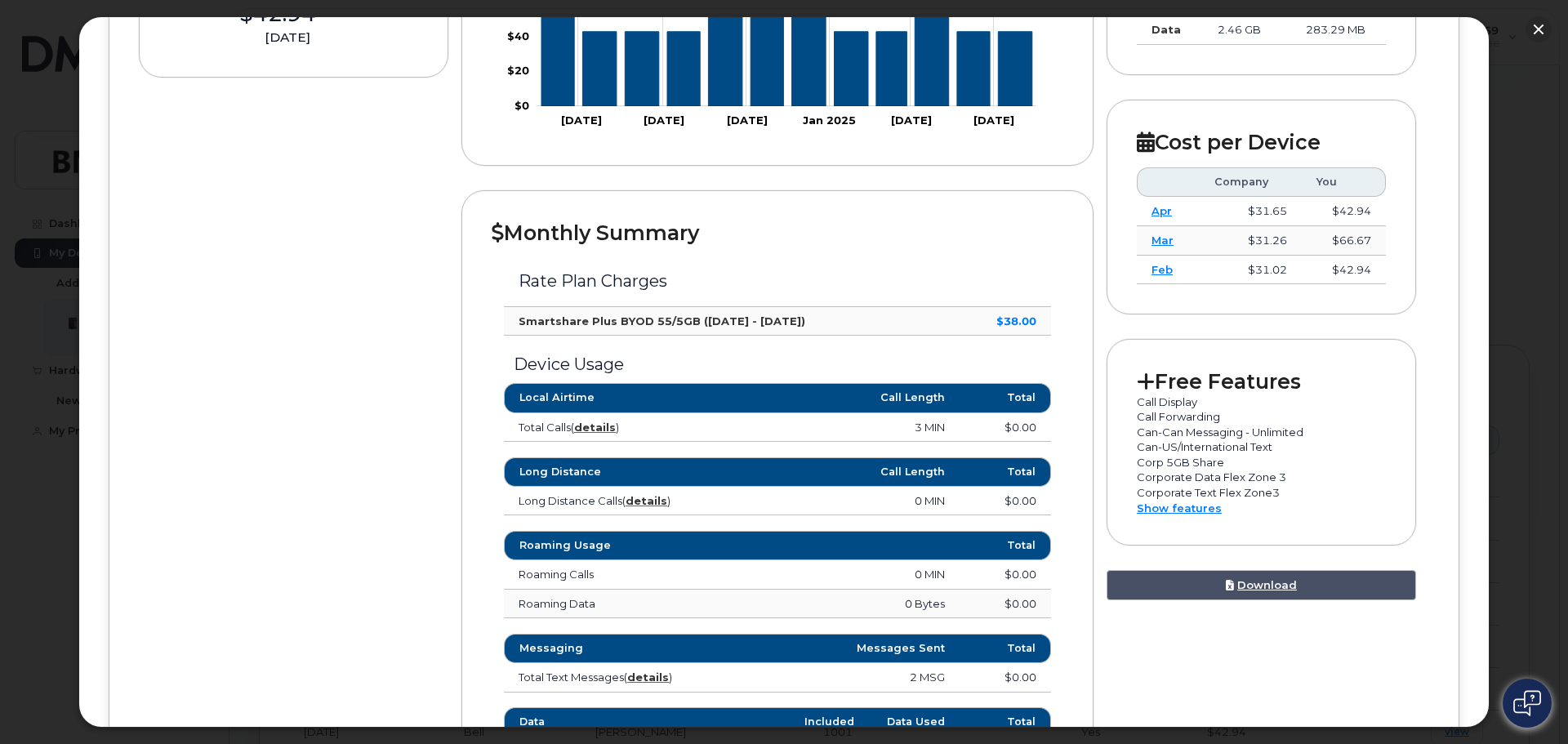
scroll to position [408, 0]
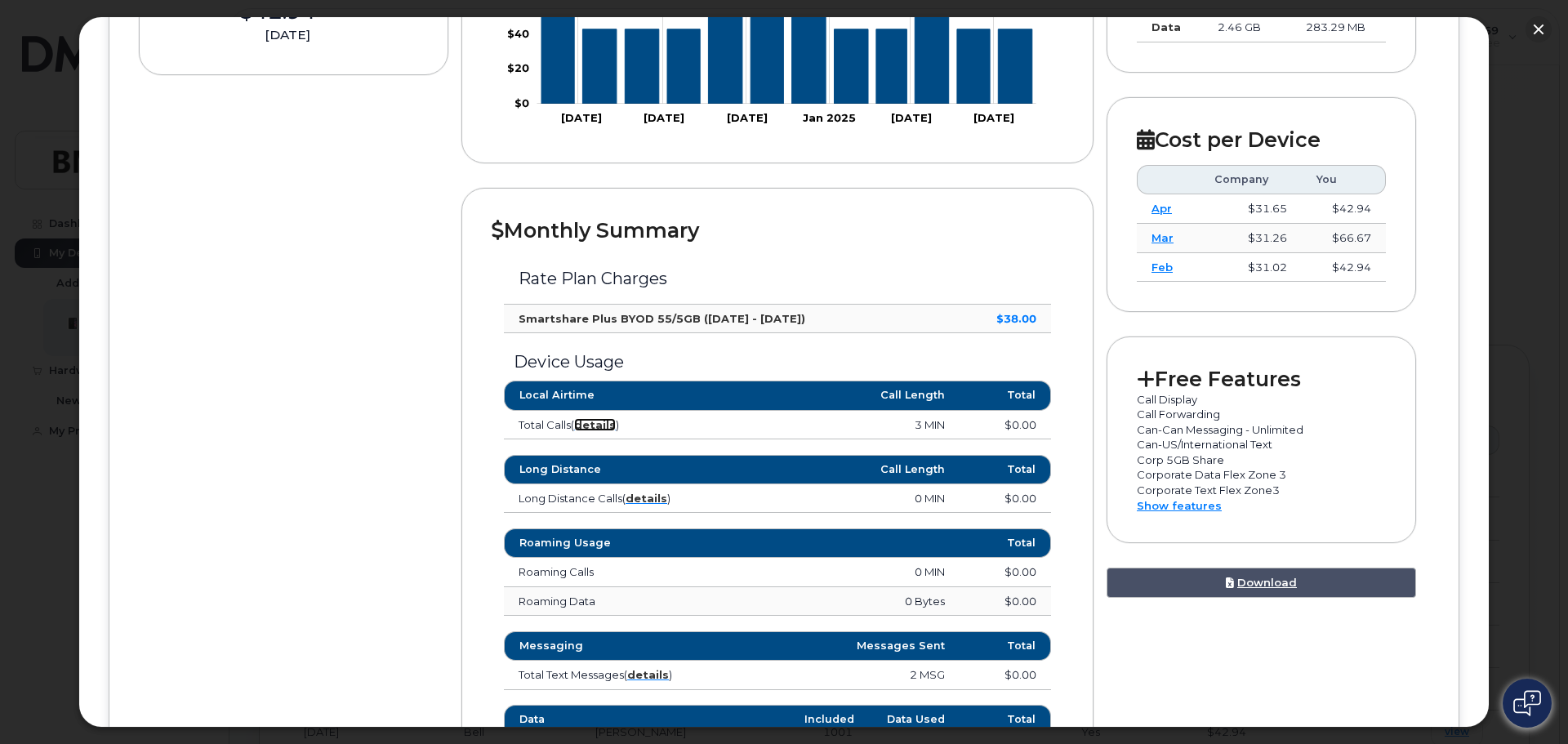
click at [603, 422] on strong "details" at bounding box center [595, 425] width 41 height 13
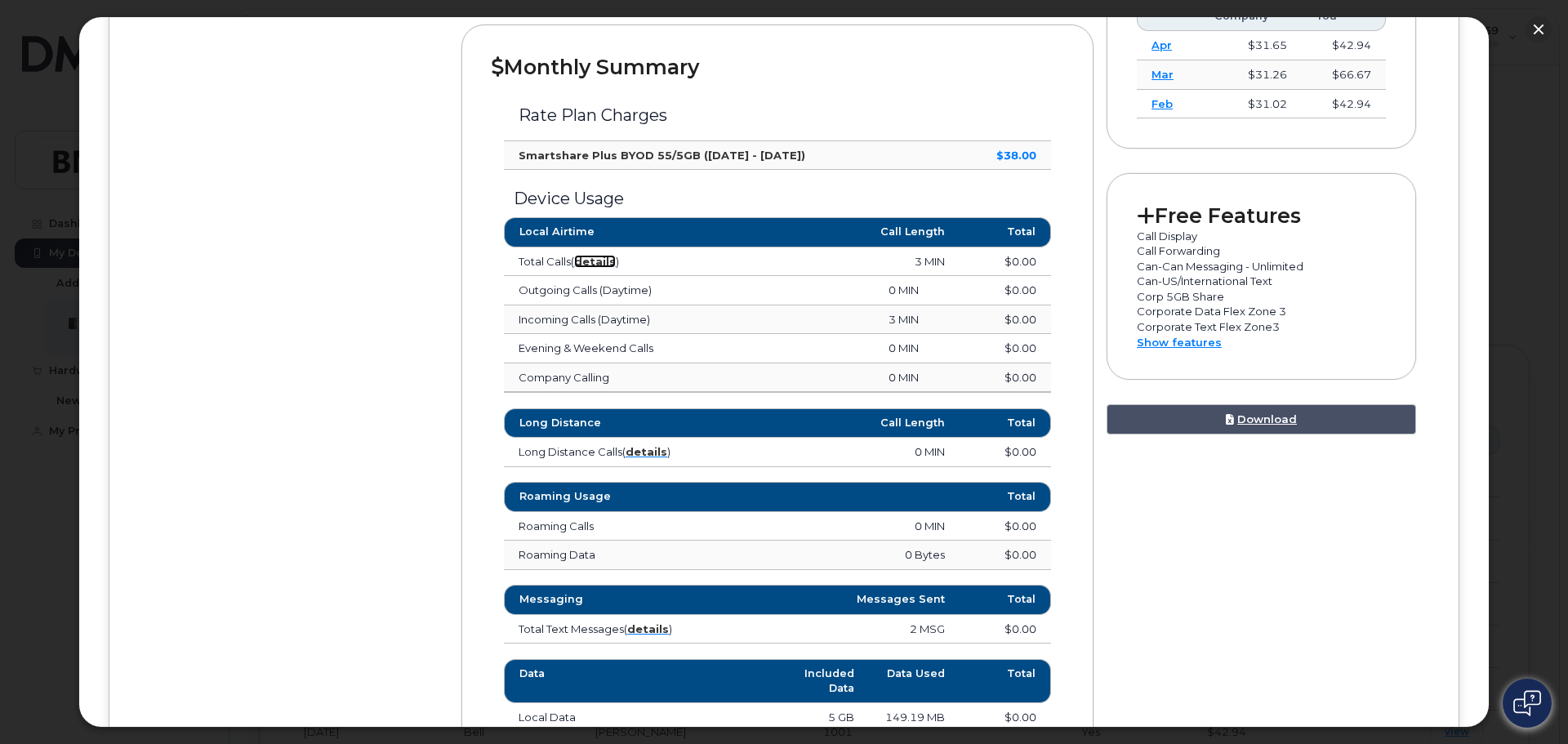
scroll to position [654, 0]
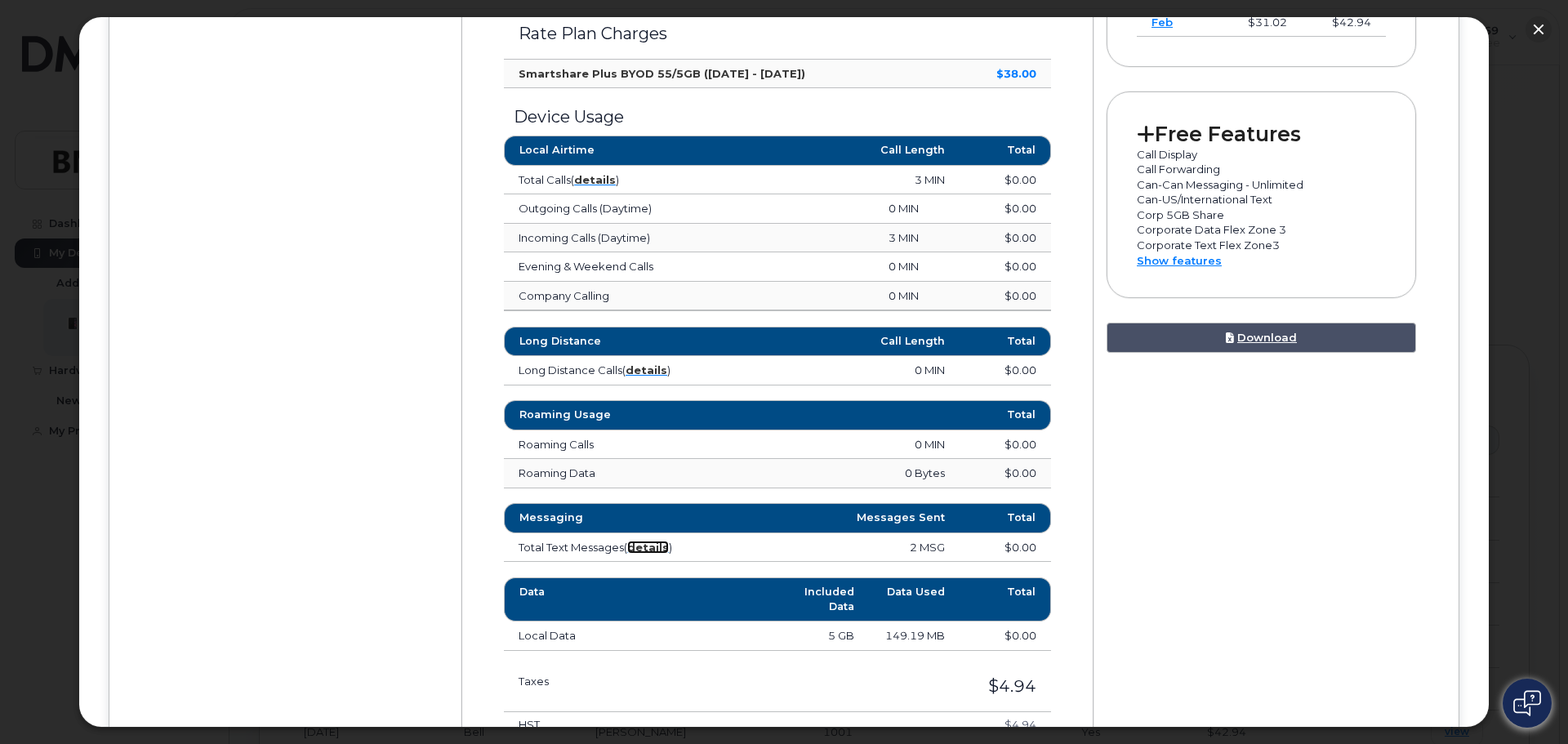
click at [667, 548] on strong "details" at bounding box center [648, 548] width 41 height 13
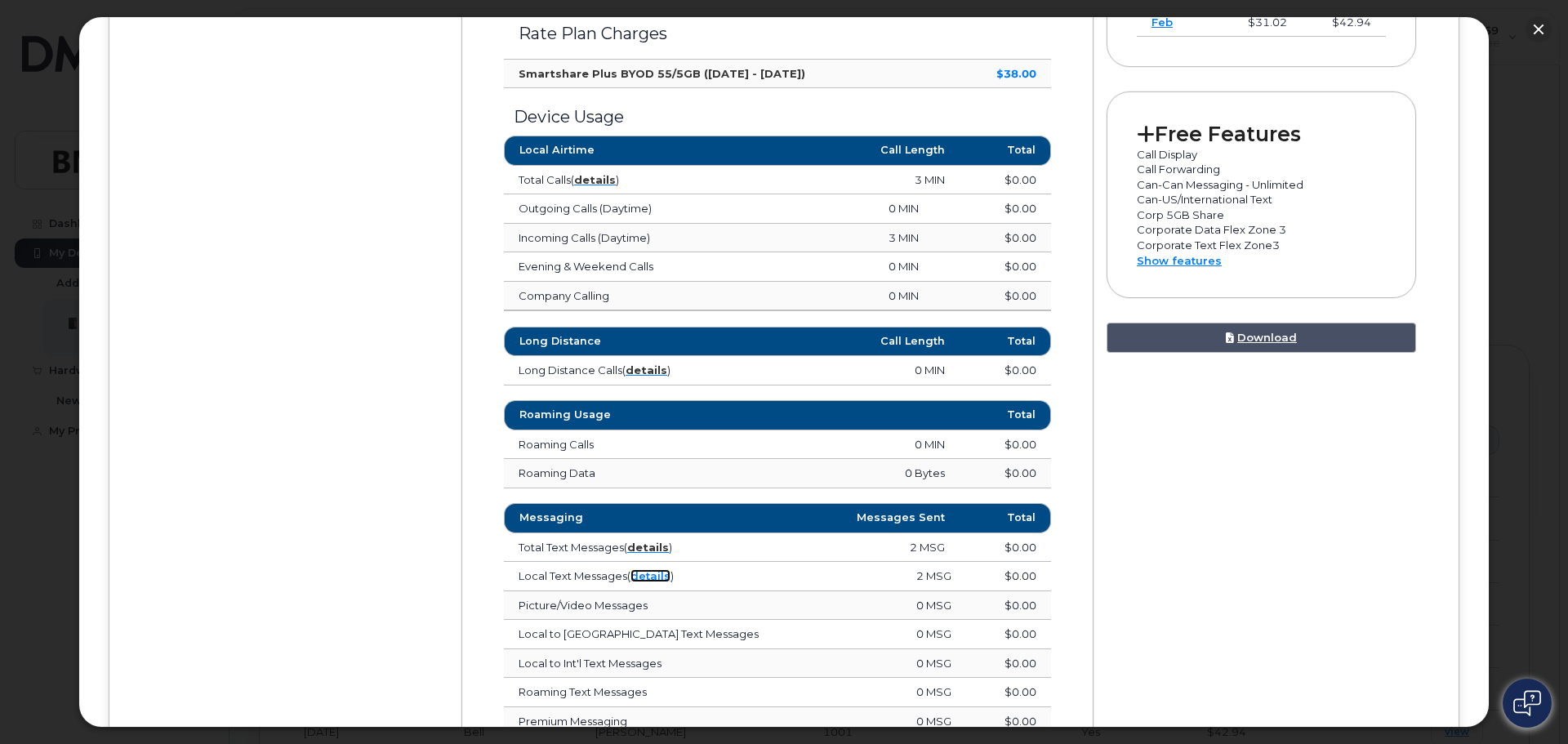
click at [654, 575] on link "details" at bounding box center [651, 577] width 40 height 13
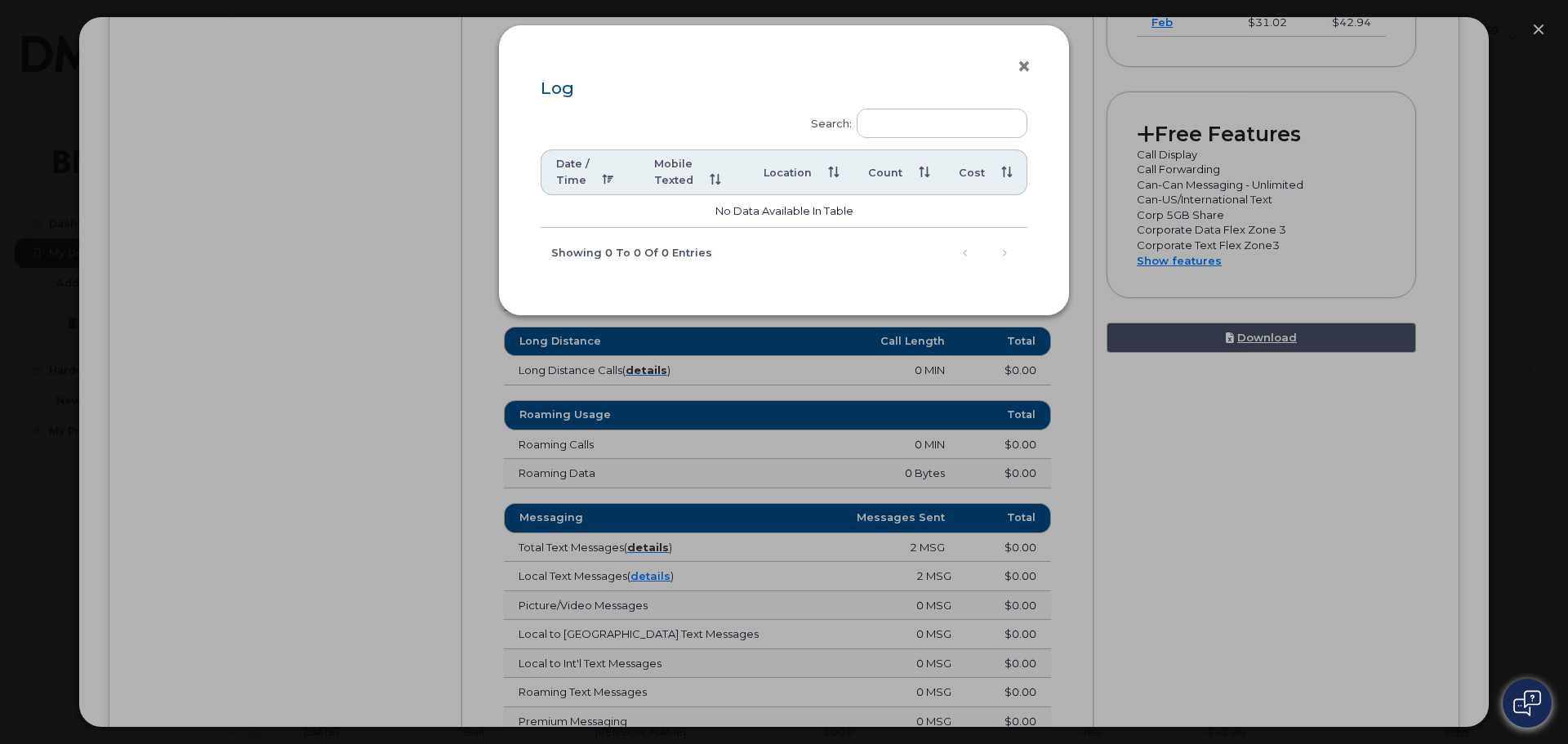
click at [1019, 68] on button "×" at bounding box center [1029, 66] width 23 height 24
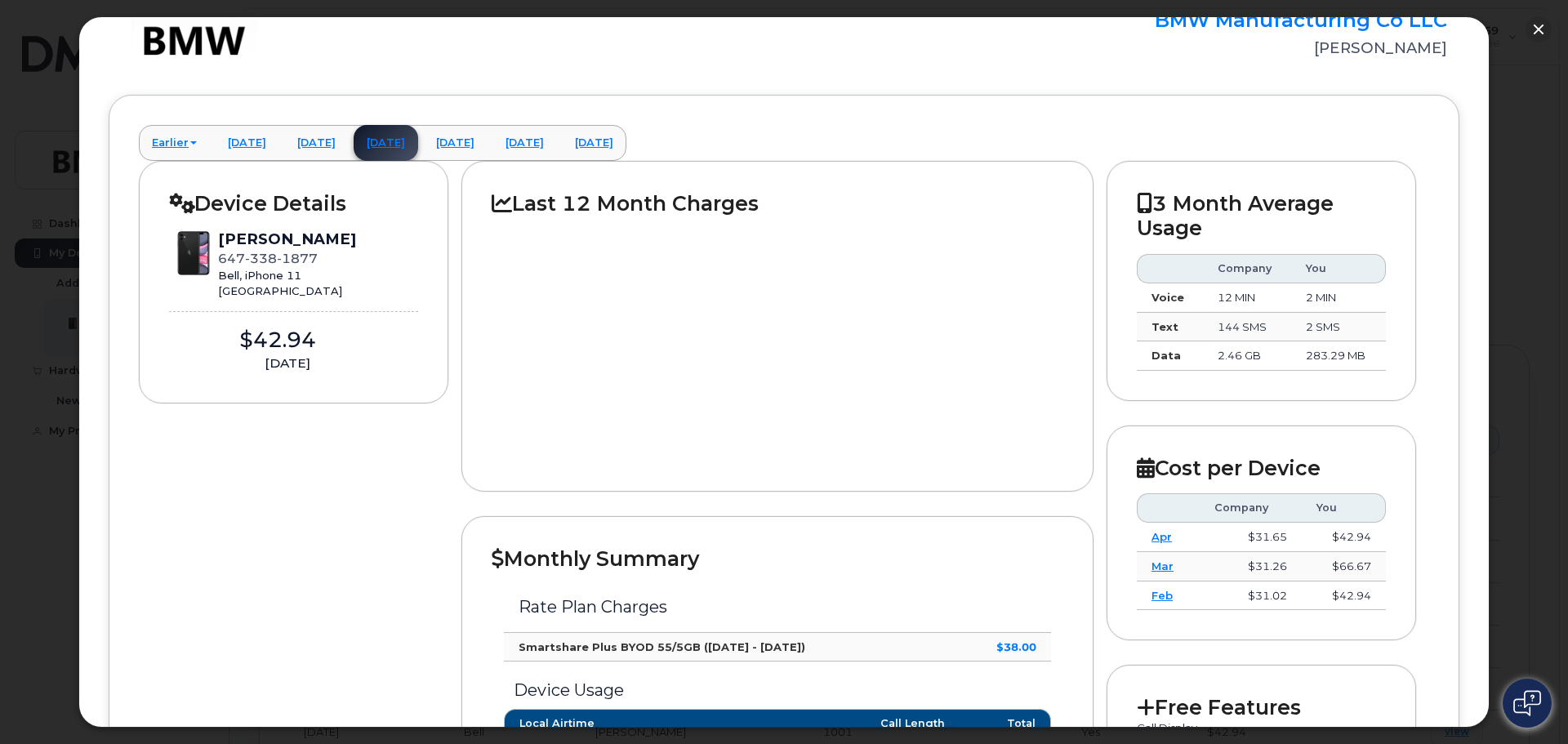
scroll to position [0, 0]
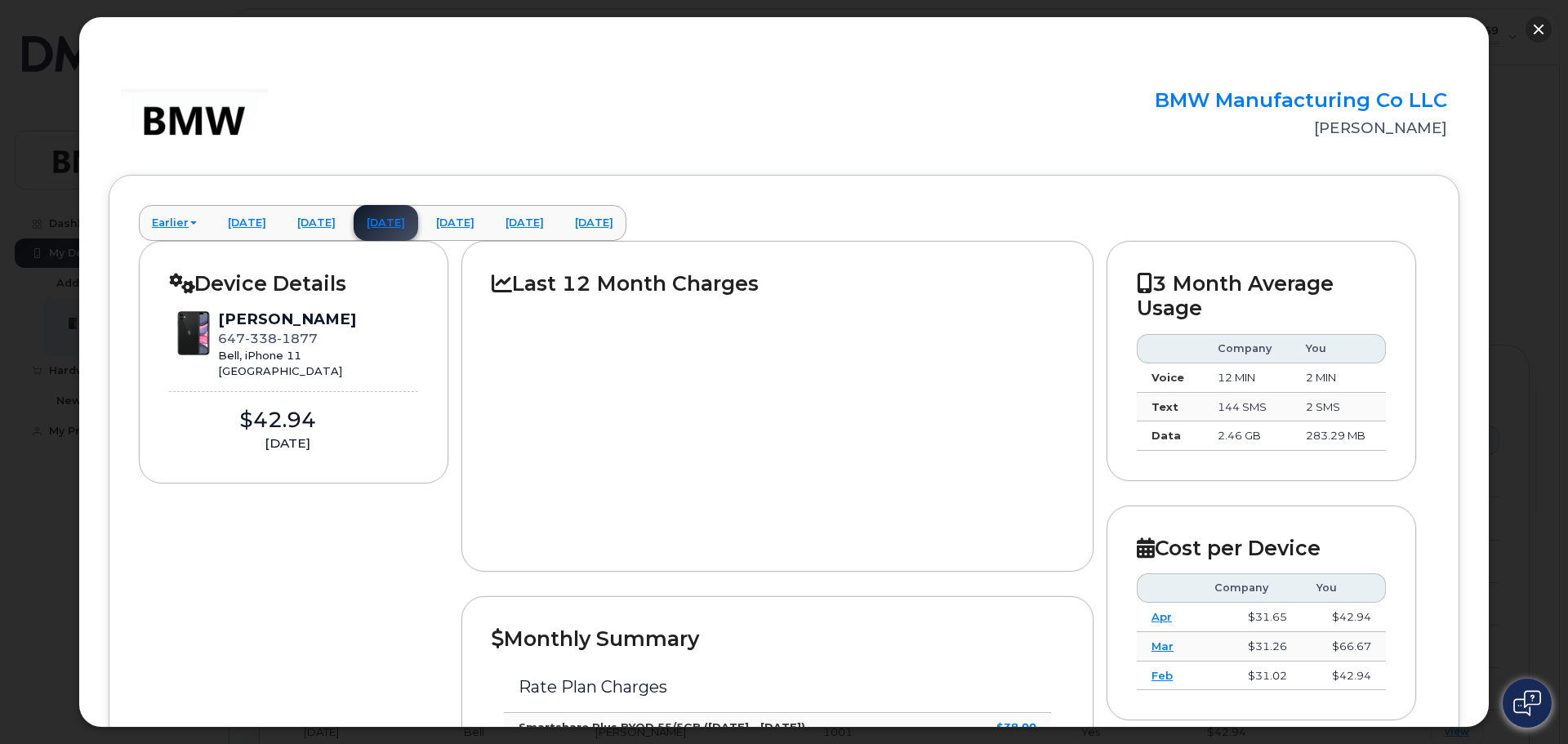
click at [1539, 27] on button "button" at bounding box center [1538, 29] width 26 height 26
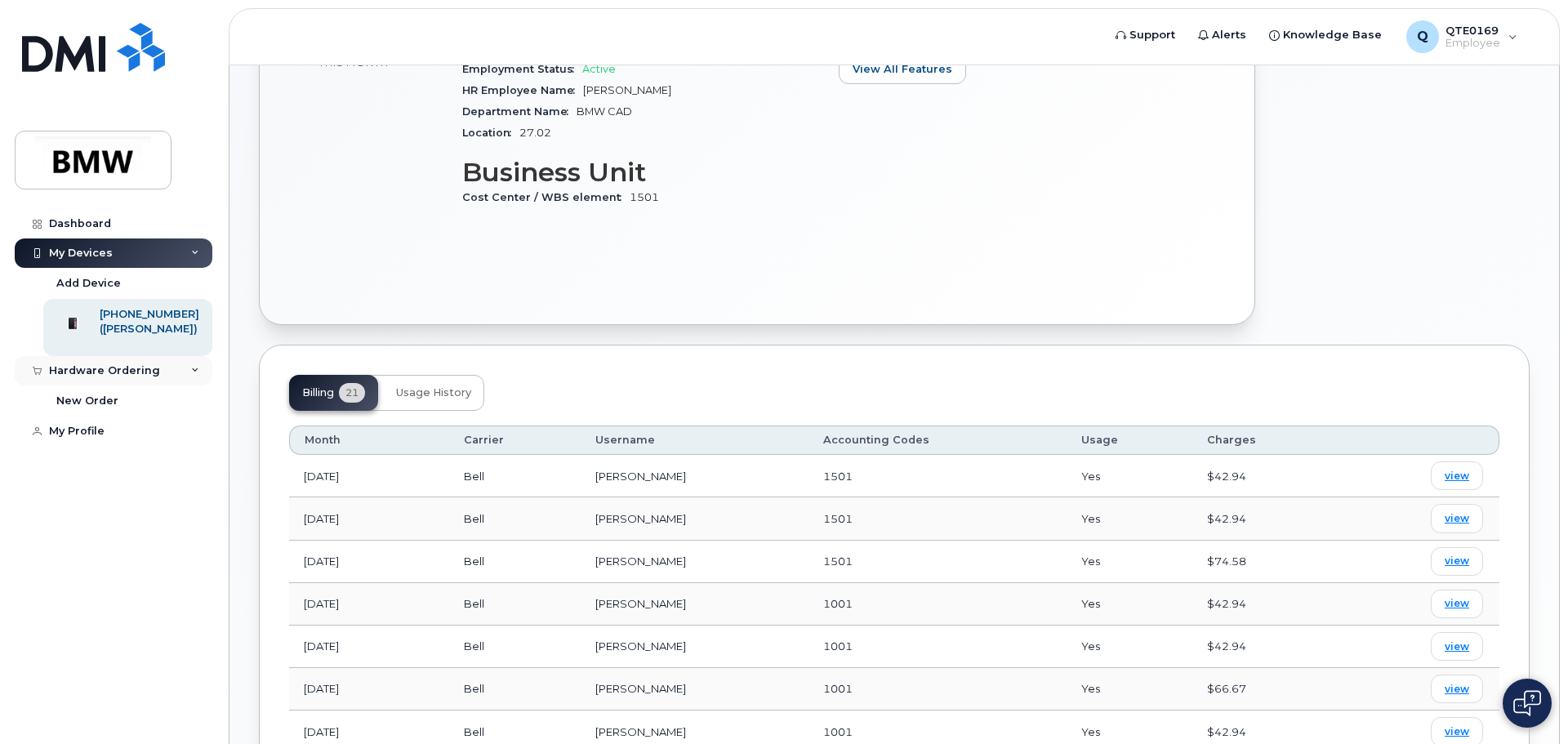
click at [102, 377] on div "Hardware Ordering" at bounding box center [104, 372] width 111 height 13
click at [194, 375] on icon at bounding box center [195, 371] width 8 height 8
click at [1311, 206] on div "Add Roaming Package Create Helpdesk Submission" at bounding box center [1402, 17] width 274 height 634
click at [68, 166] on img at bounding box center [92, 160] width 126 height 47
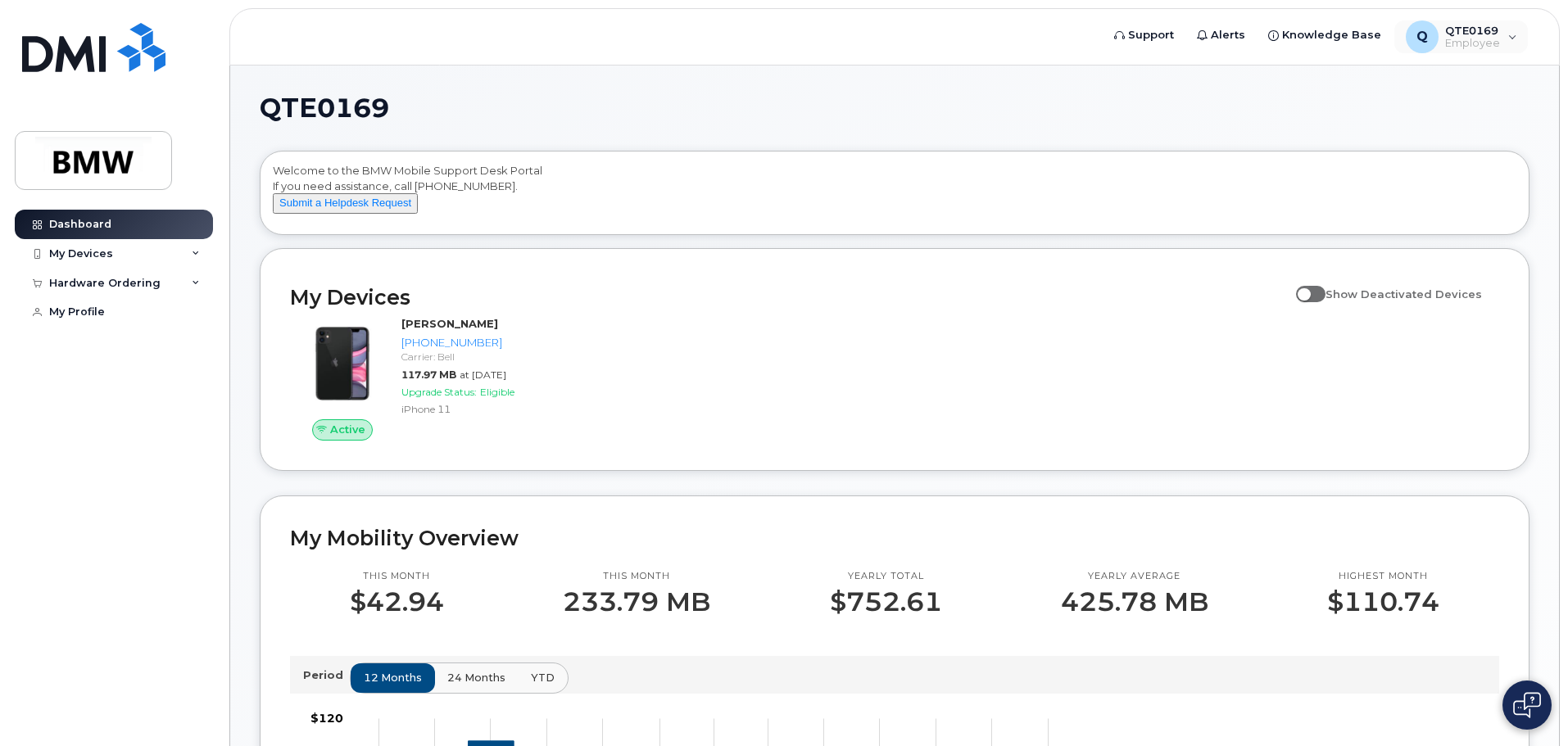
click at [1476, 53] on div "Q QTE0169 Employee English Français Sign out" at bounding box center [1462, 37] width 138 height 36
click at [1494, 41] on span "Employee" at bounding box center [1472, 43] width 55 height 14
click at [100, 252] on div "My Devices" at bounding box center [81, 254] width 64 height 14
click at [102, 387] on div "Hardware Ordering" at bounding box center [113, 372] width 198 height 30
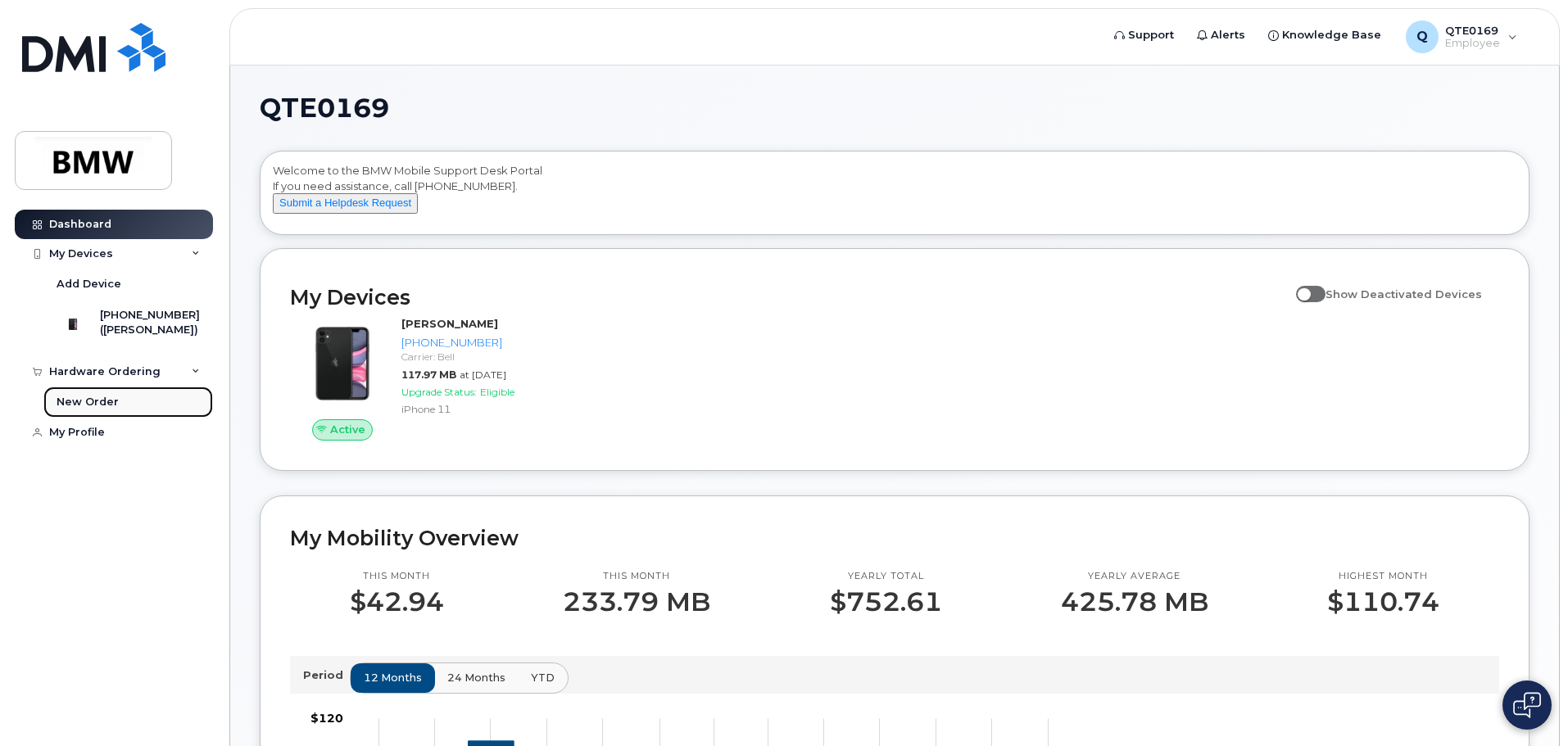
click at [95, 409] on div "New Order" at bounding box center [88, 401] width 62 height 14
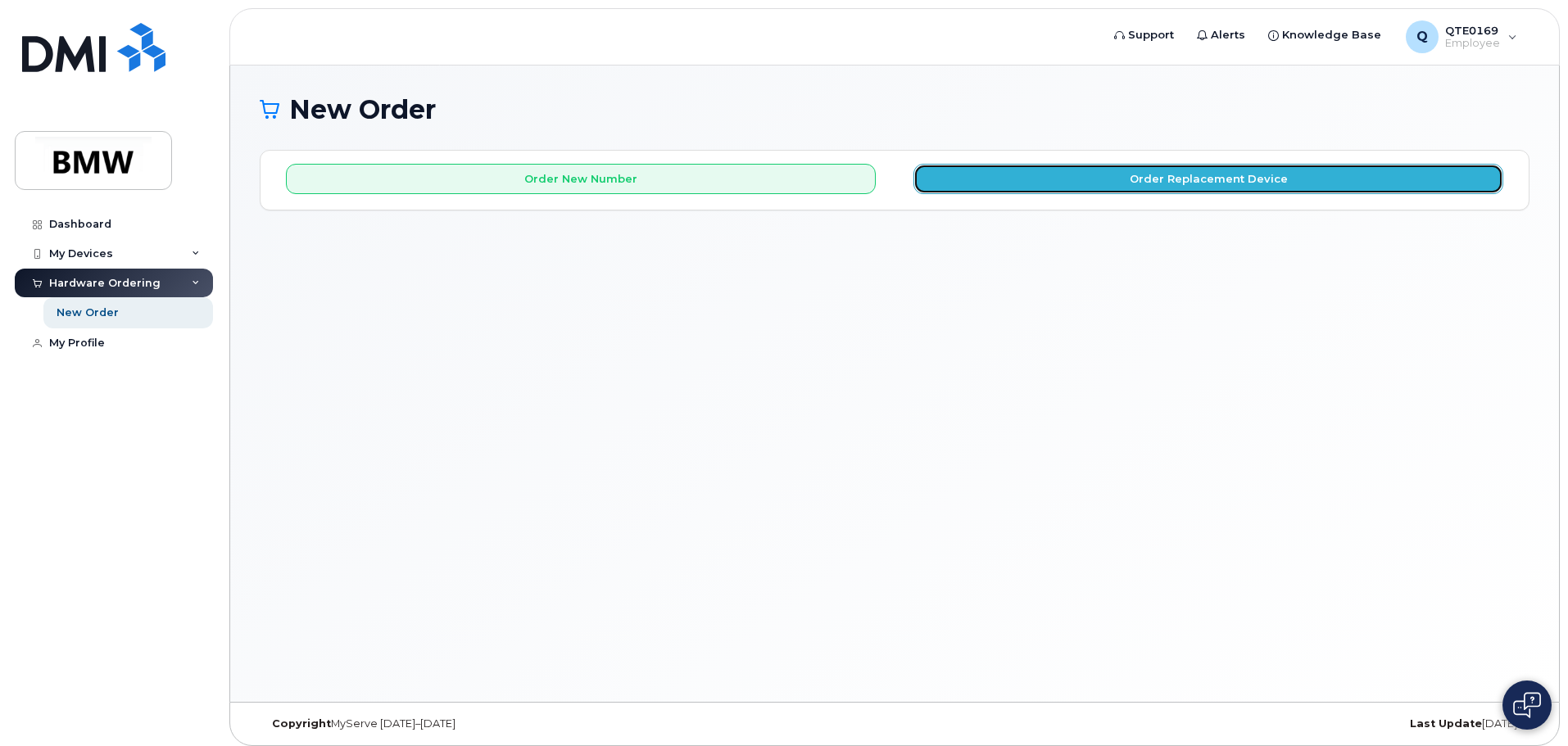
click at [1120, 181] on button "Order Replacement Device" at bounding box center [1208, 179] width 590 height 30
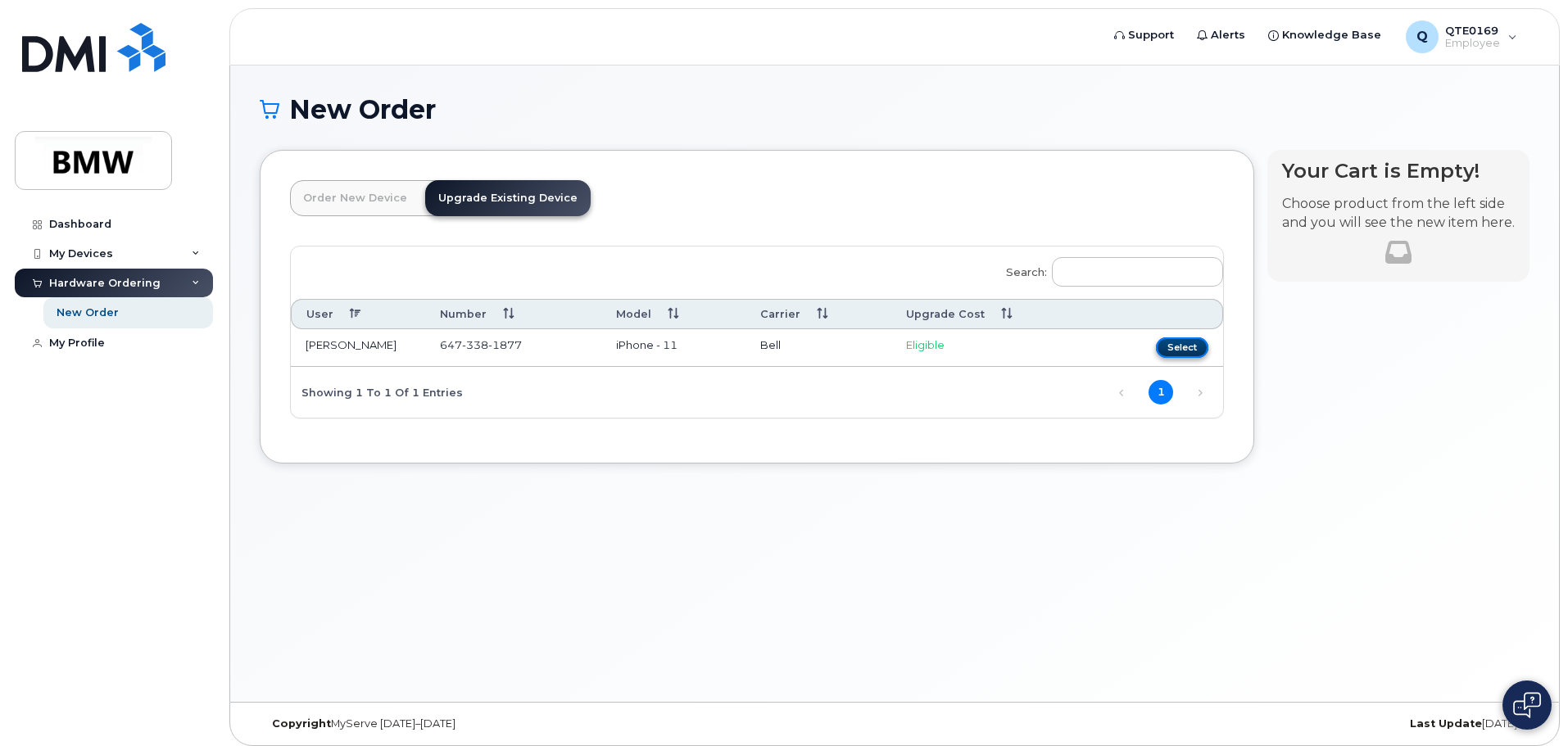
click at [1186, 349] on button "Select" at bounding box center [1182, 347] width 52 height 20
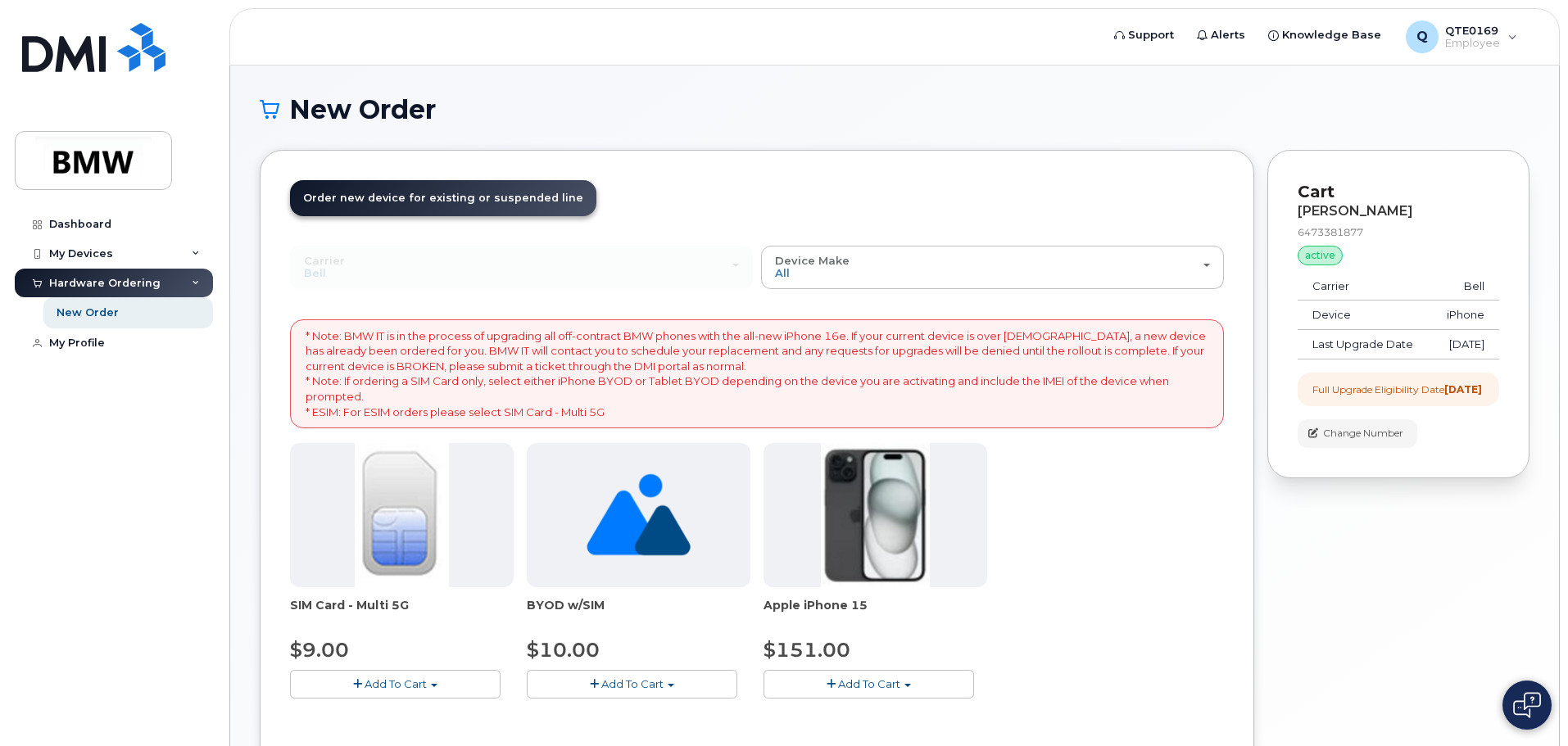
click at [1183, 558] on div "SIM Card - Multi 5G $9.00 Add To Cart $9.00 - Replacement SIM Card BYOD w/SIM $…" at bounding box center [756, 584] width 934 height 282
